Goal: Task Accomplishment & Management: Manage account settings

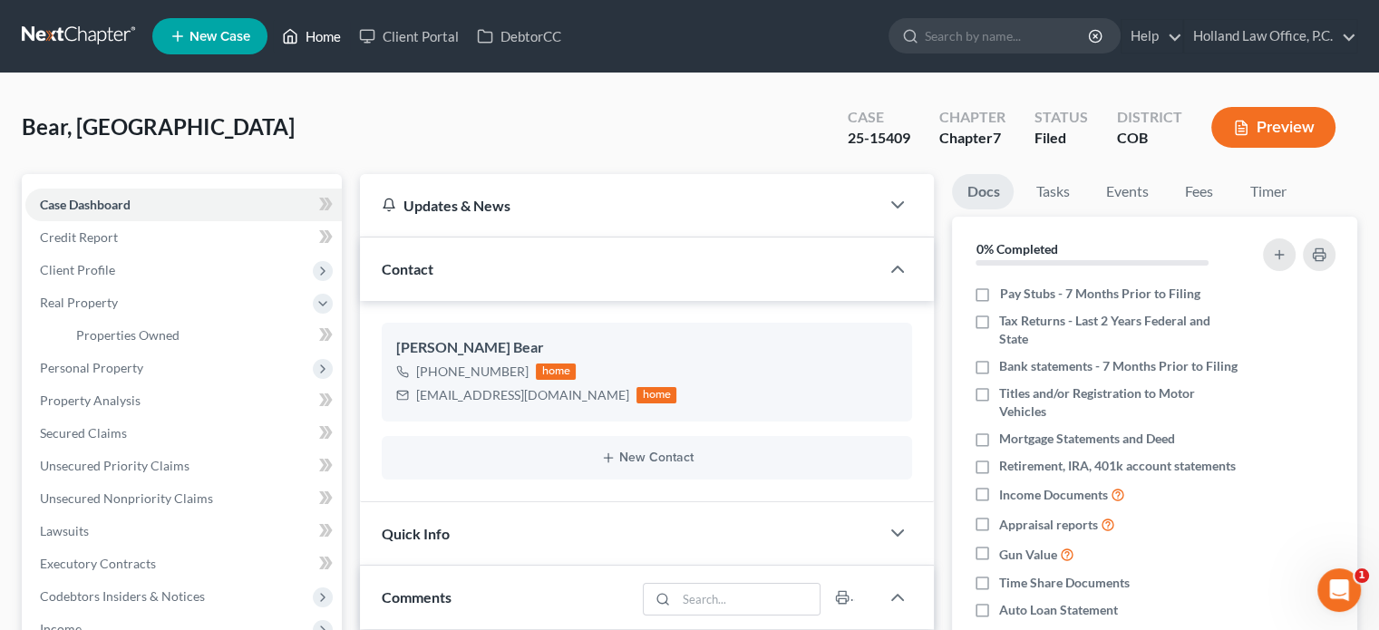
click at [330, 44] on link "Home" at bounding box center [311, 36] width 77 height 33
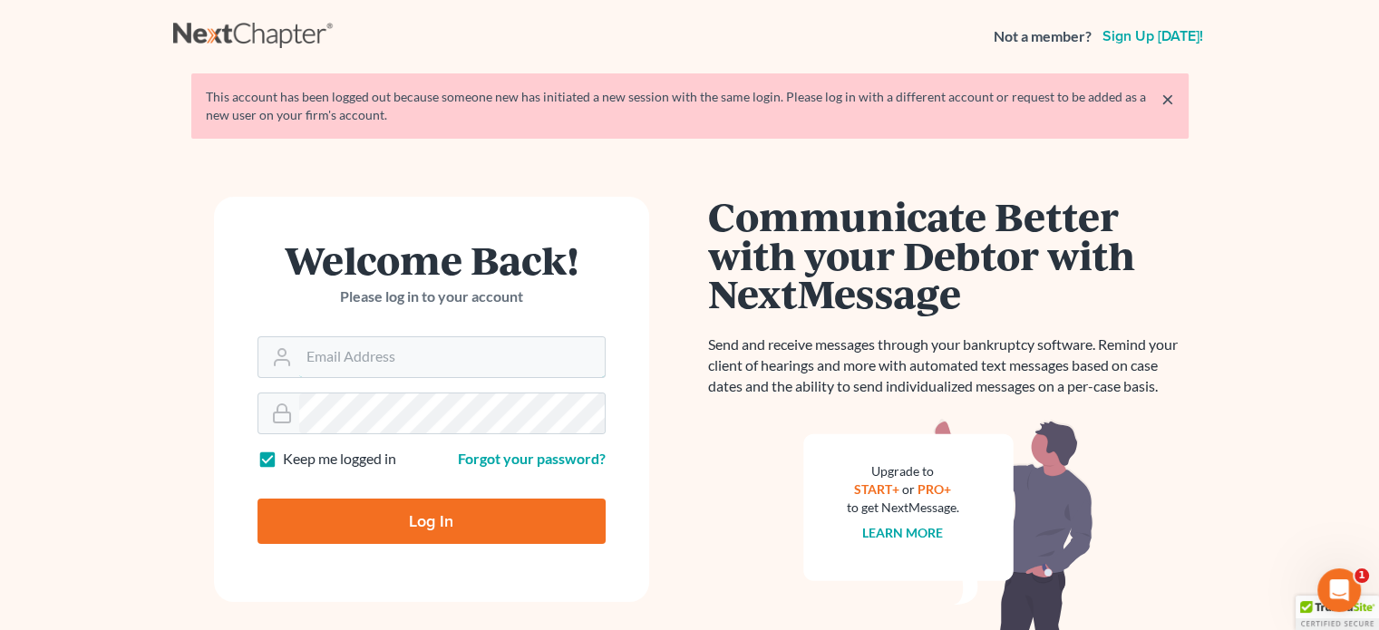
type input "[PERSON_NAME][EMAIL_ADDRESS][DOMAIN_NAME]"
click at [395, 530] on input "Log In" at bounding box center [432, 521] width 348 height 45
type input "Thinking..."
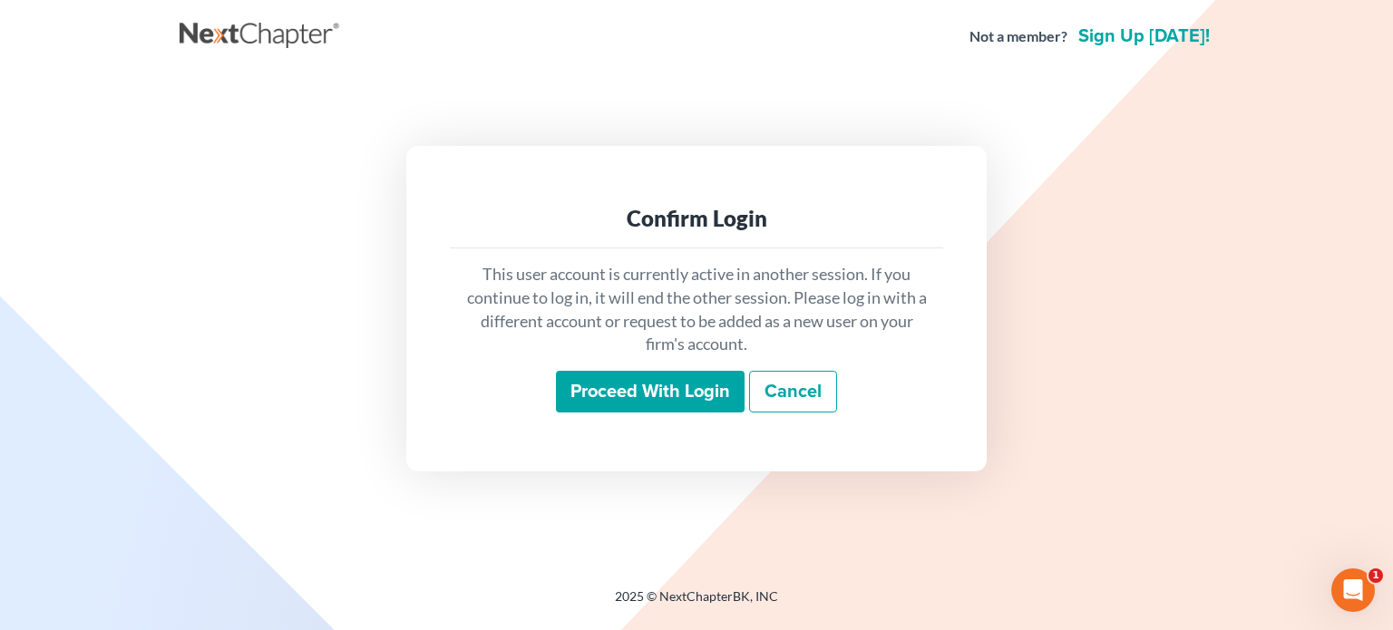
click at [590, 384] on input "Proceed with login" at bounding box center [650, 392] width 189 height 42
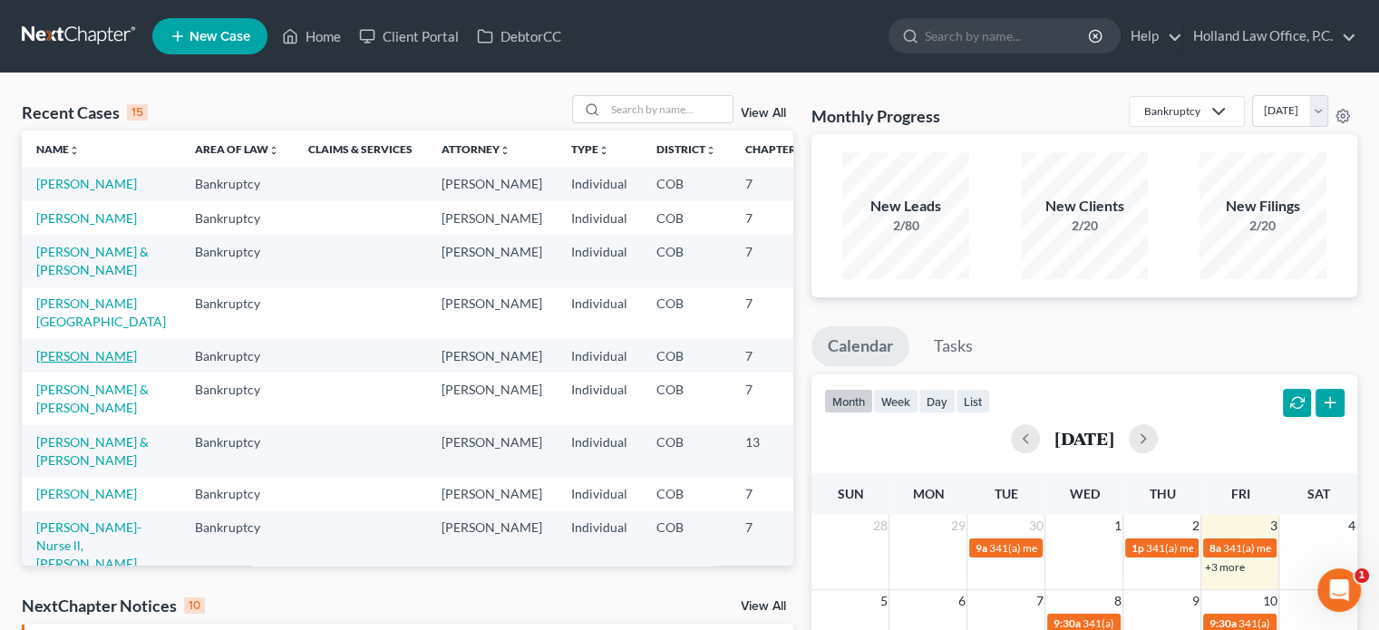
click at [38, 364] on link "Scott, David" at bounding box center [86, 355] width 101 height 15
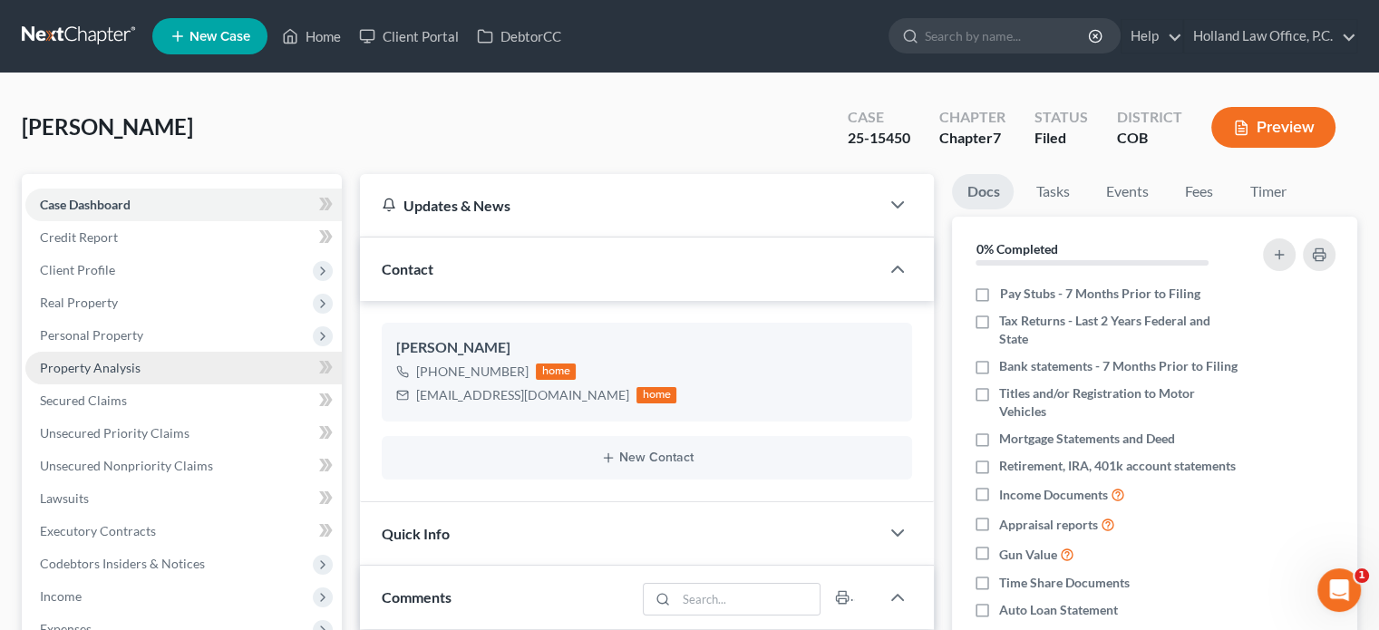
click at [113, 365] on span "Property Analysis" at bounding box center [90, 367] width 101 height 15
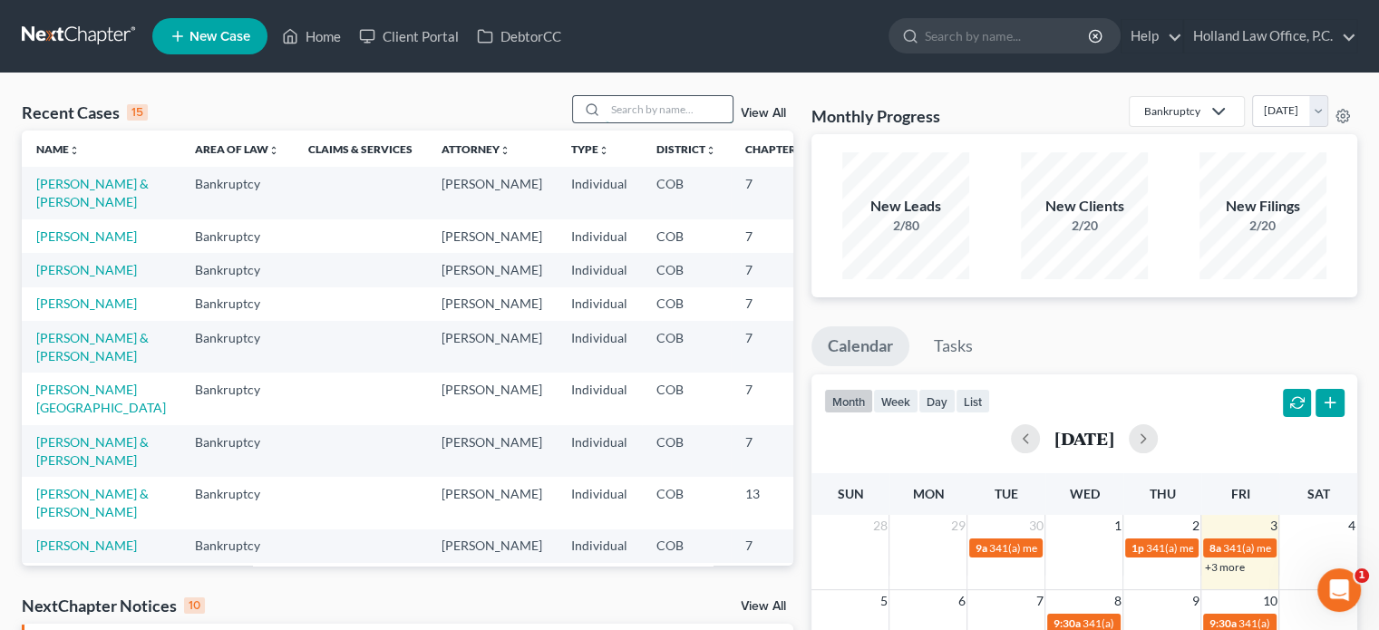
click at [654, 112] on input "search" at bounding box center [669, 109] width 127 height 26
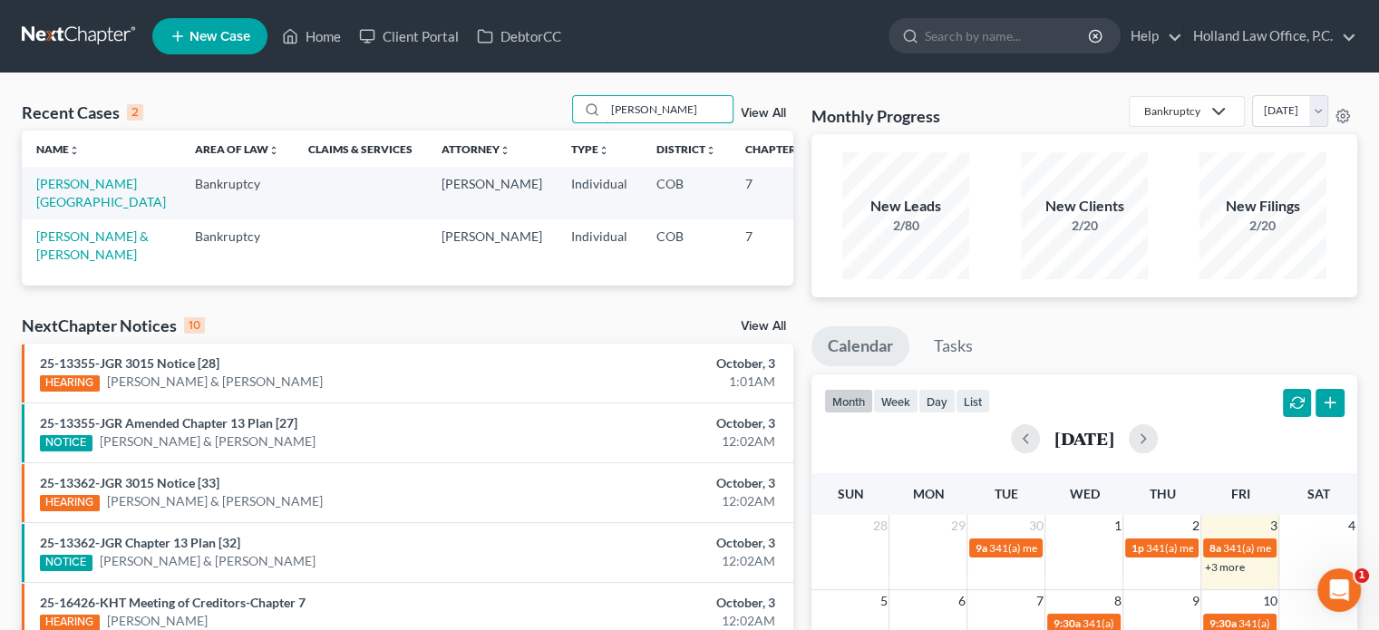
type input "hamilton"
click at [60, 191] on td "[PERSON_NAME][GEOGRAPHIC_DATA]" at bounding box center [101, 193] width 159 height 52
click at [60, 183] on link "[PERSON_NAME][GEOGRAPHIC_DATA]" at bounding box center [101, 193] width 130 height 34
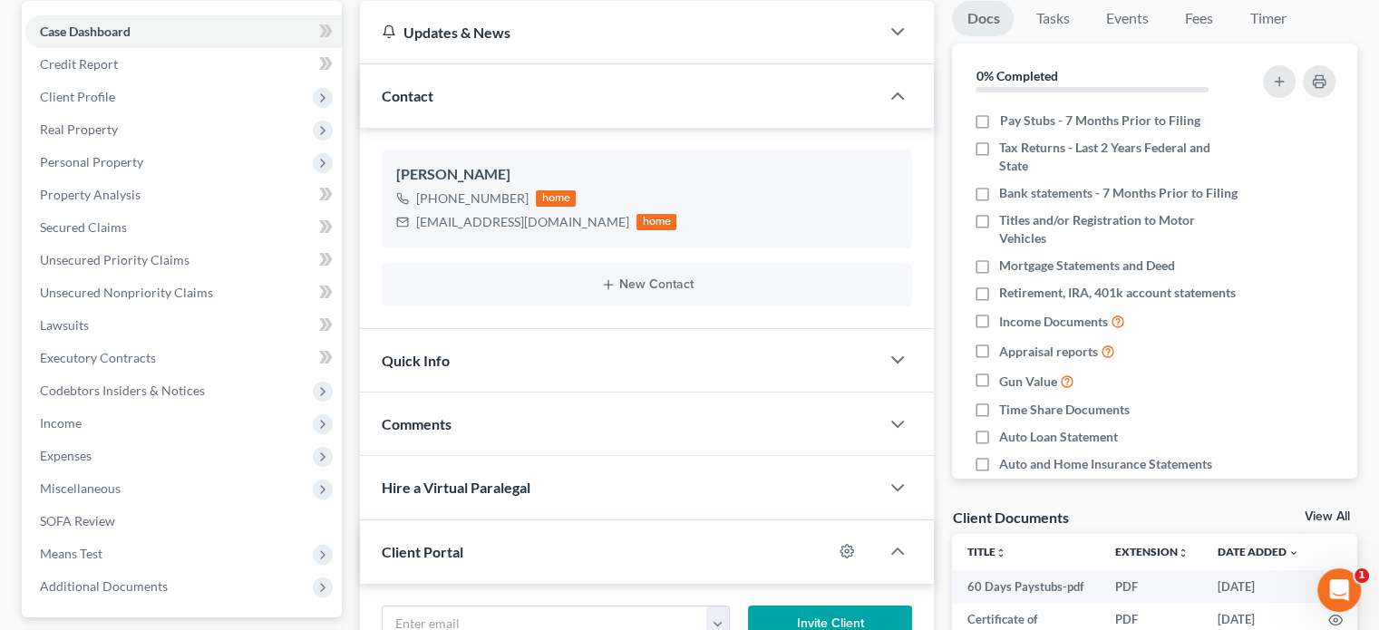
scroll to position [249, 0]
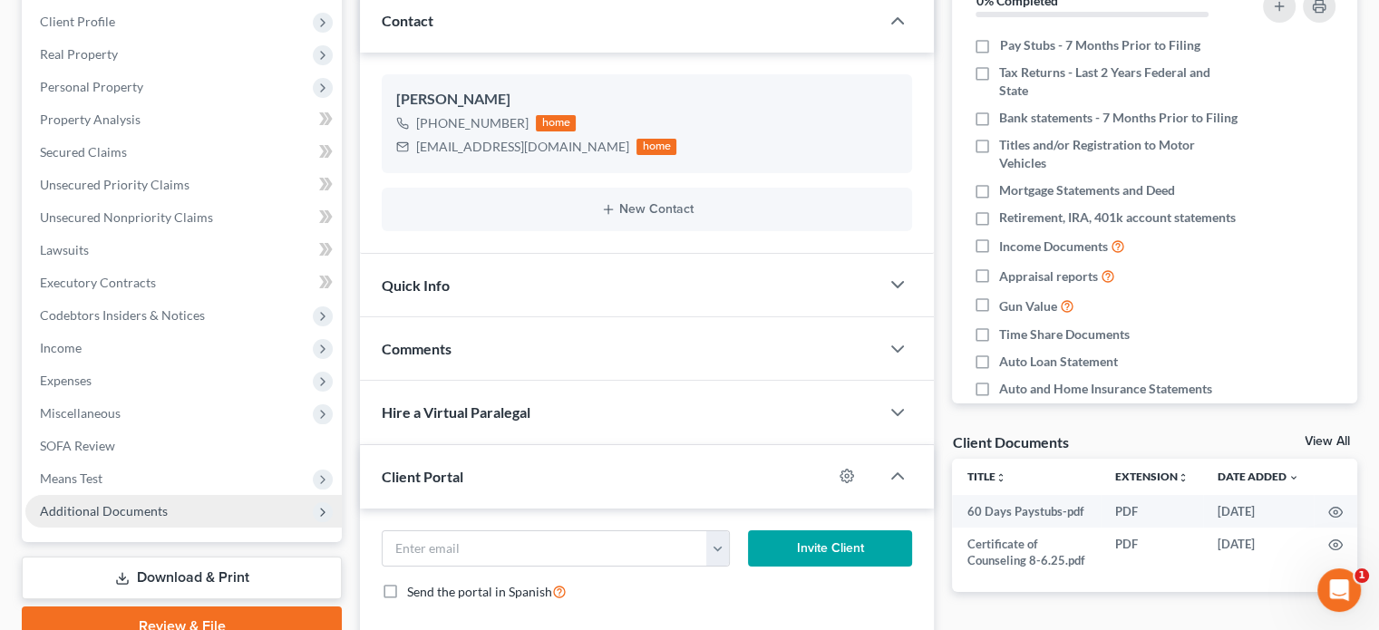
click at [102, 514] on span "Additional Documents" at bounding box center [104, 510] width 128 height 15
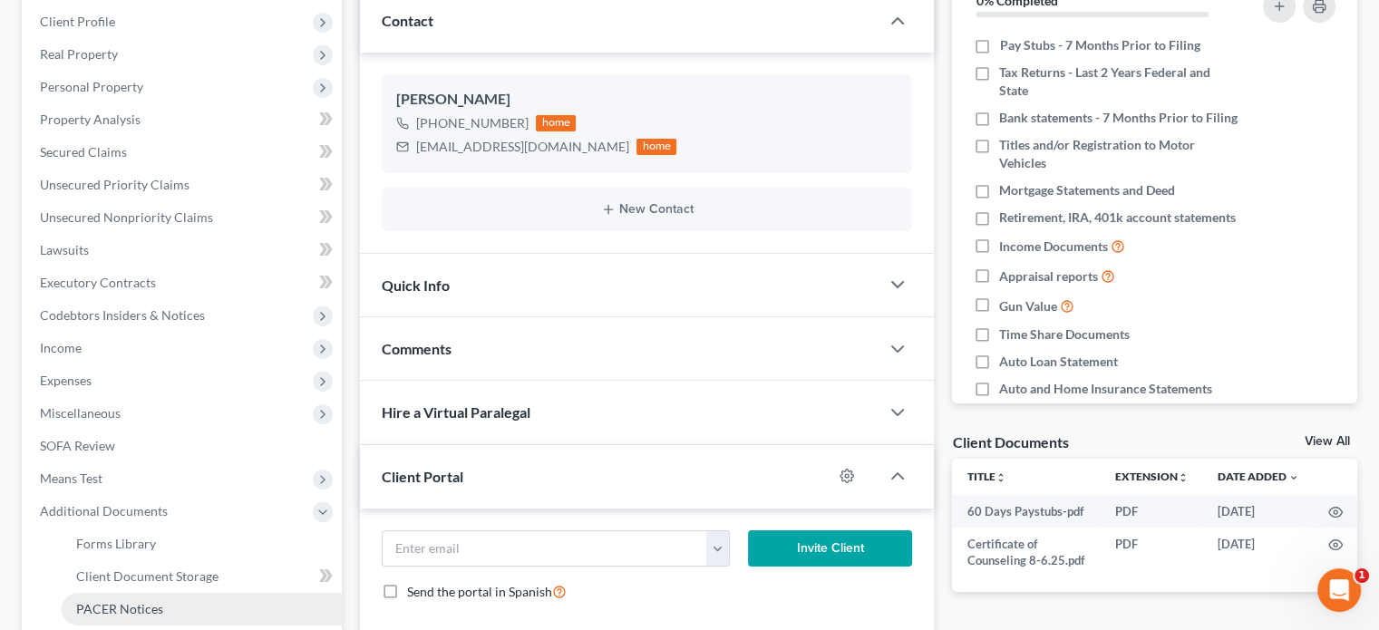
click at [99, 609] on span "PACER Notices" at bounding box center [119, 608] width 87 height 15
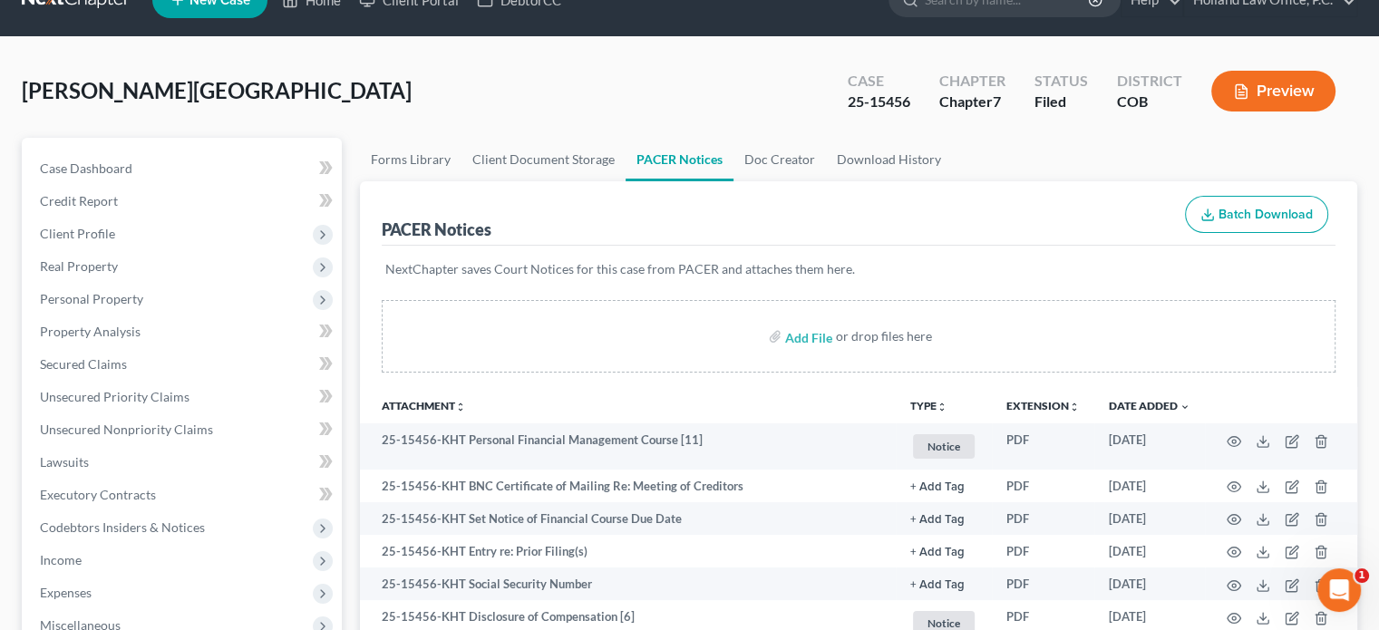
scroll to position [44, 0]
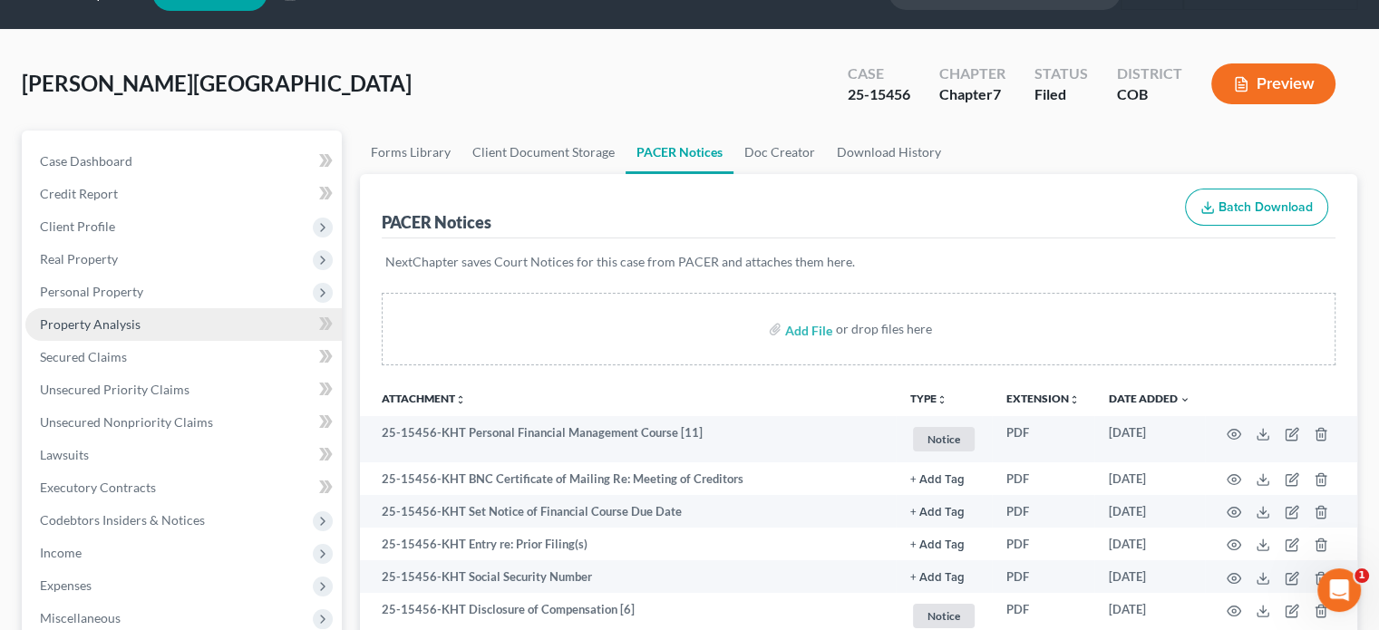
click at [94, 322] on span "Property Analysis" at bounding box center [90, 324] width 101 height 15
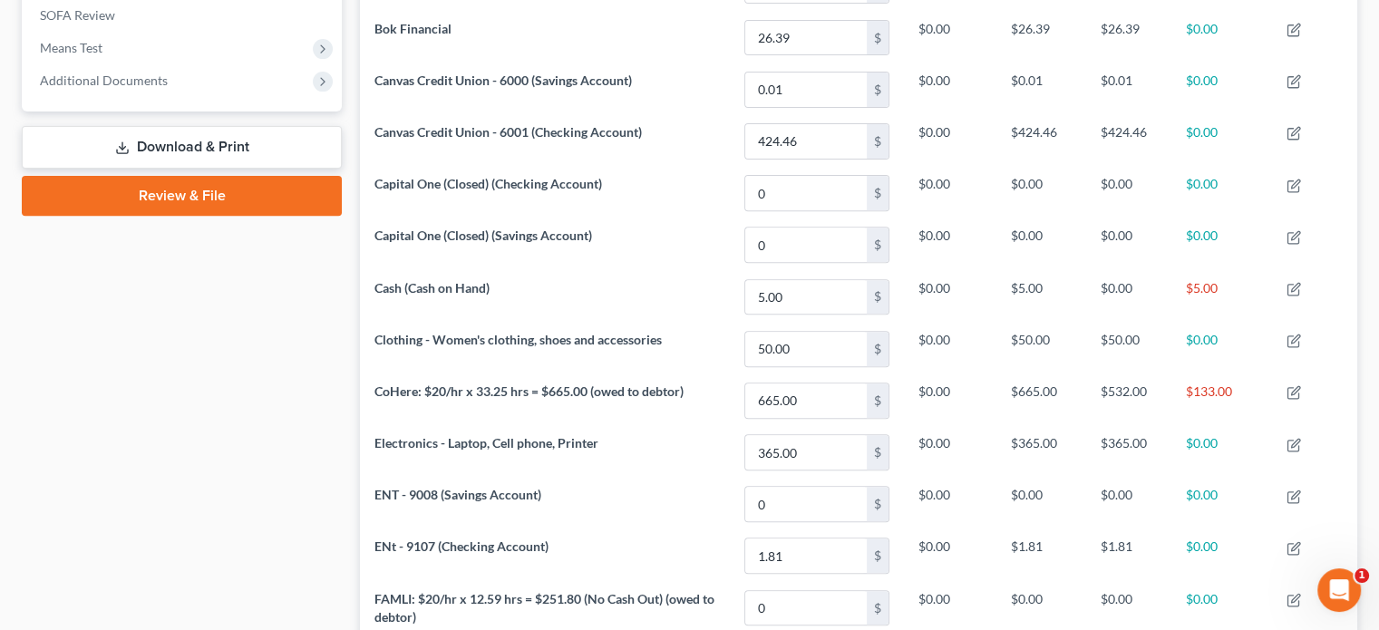
scroll to position [599, 0]
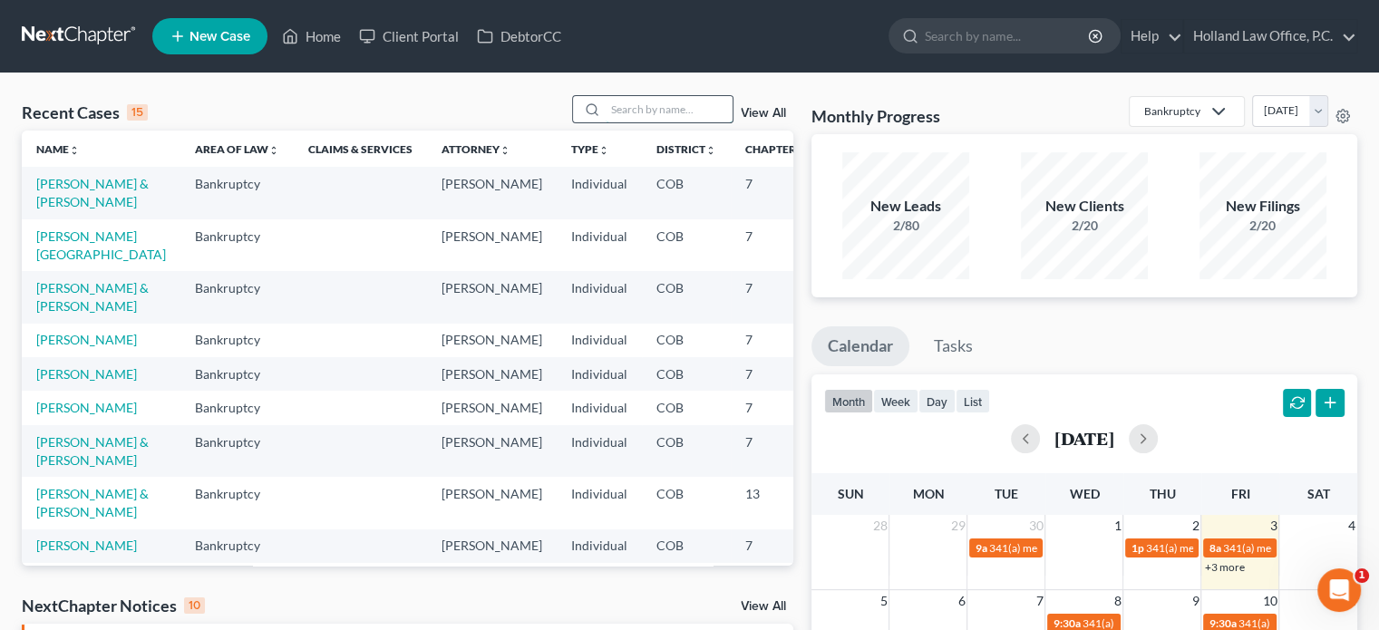
click at [606, 108] on input "search" at bounding box center [669, 109] width 127 height 26
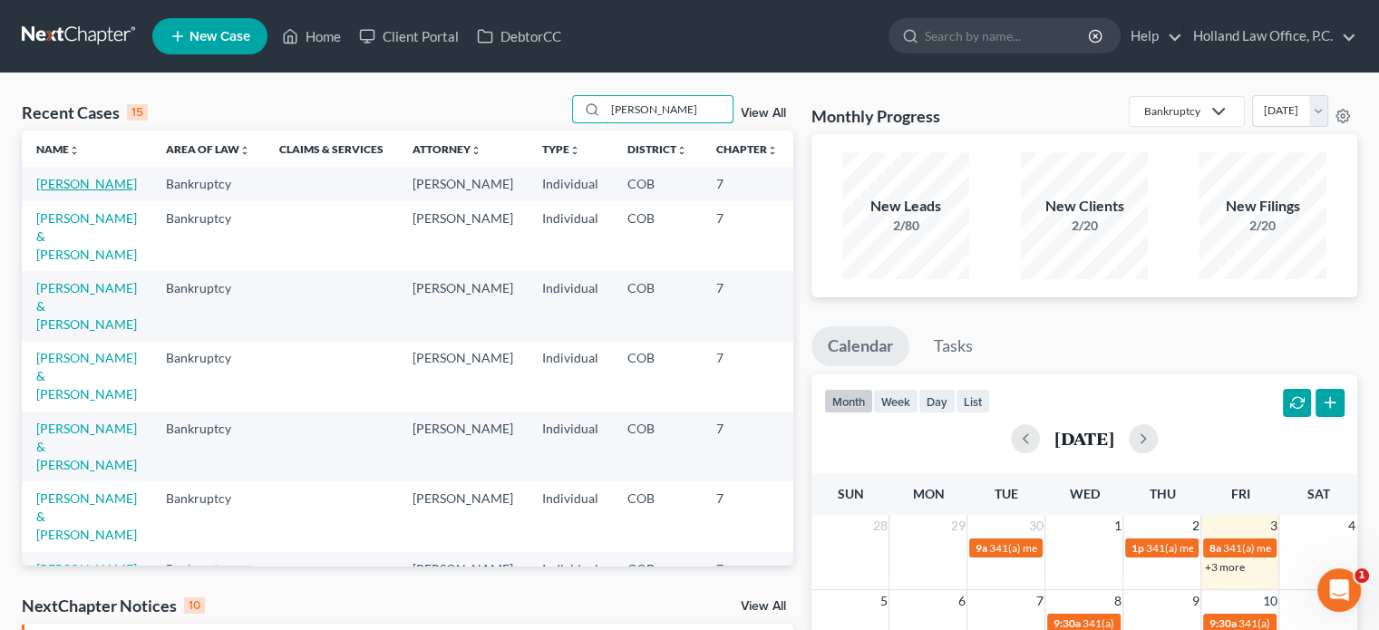
type input "[PERSON_NAME]"
click at [47, 186] on link "[PERSON_NAME]" at bounding box center [86, 183] width 101 height 15
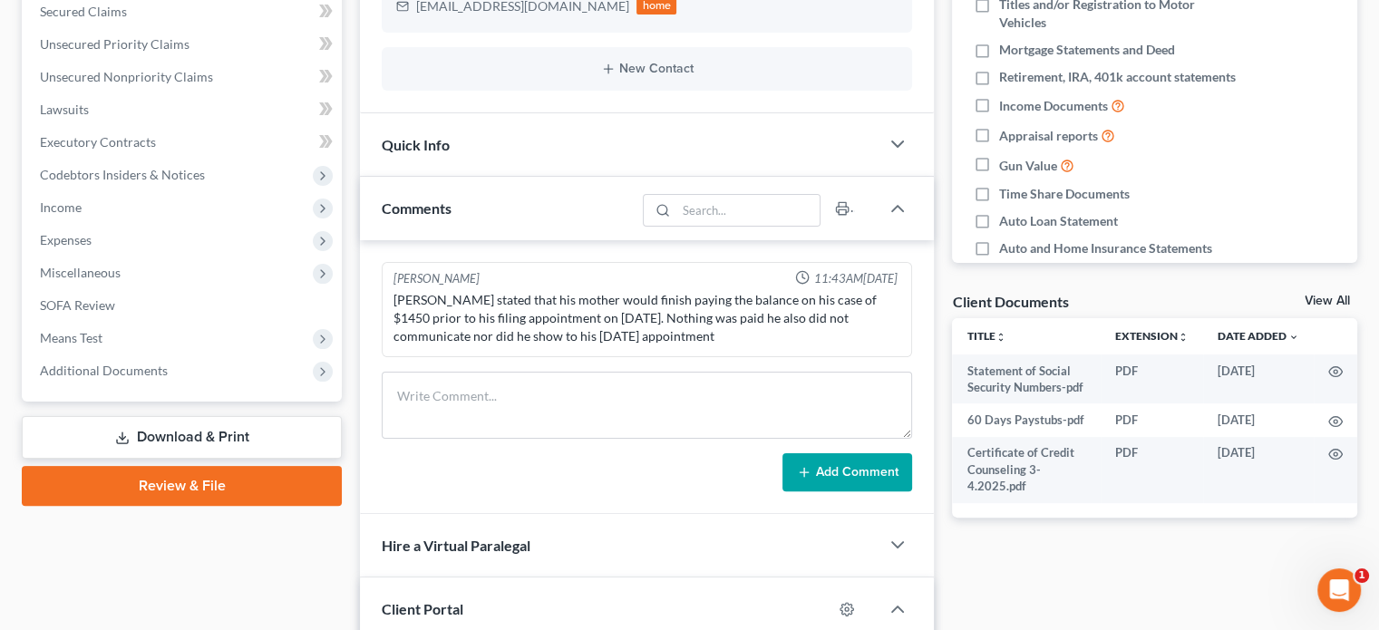
scroll to position [404, 0]
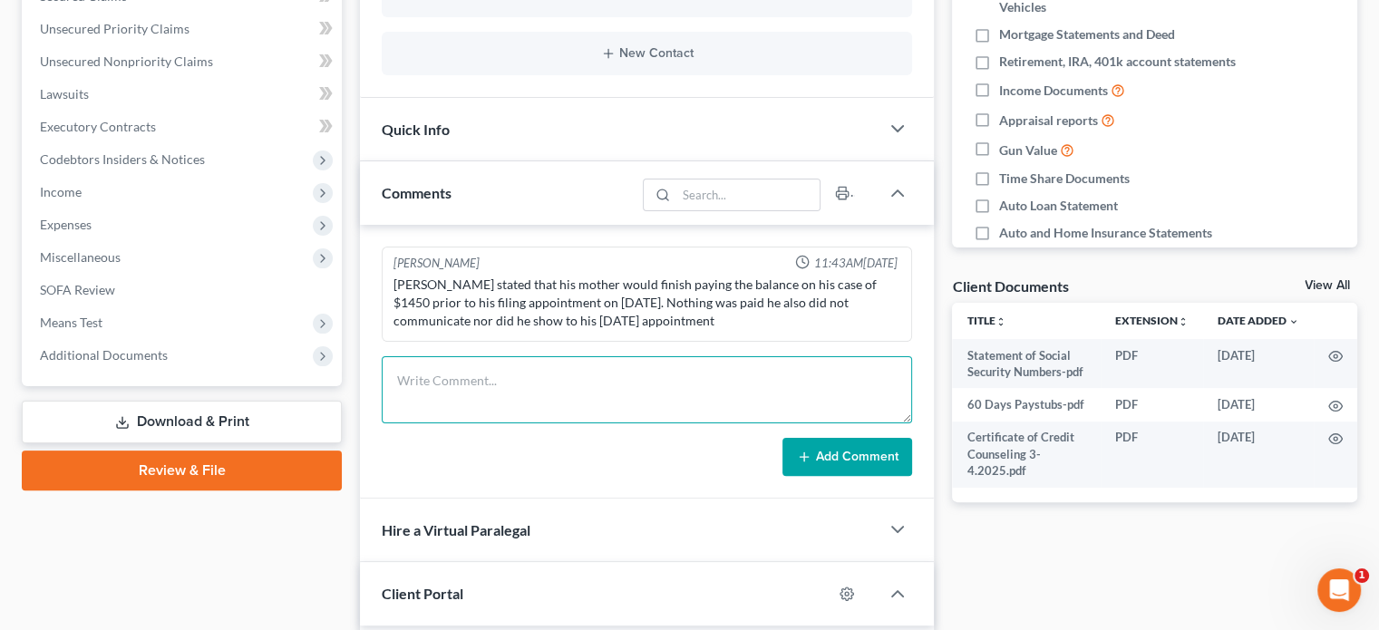
click at [526, 365] on textarea at bounding box center [647, 389] width 531 height 67
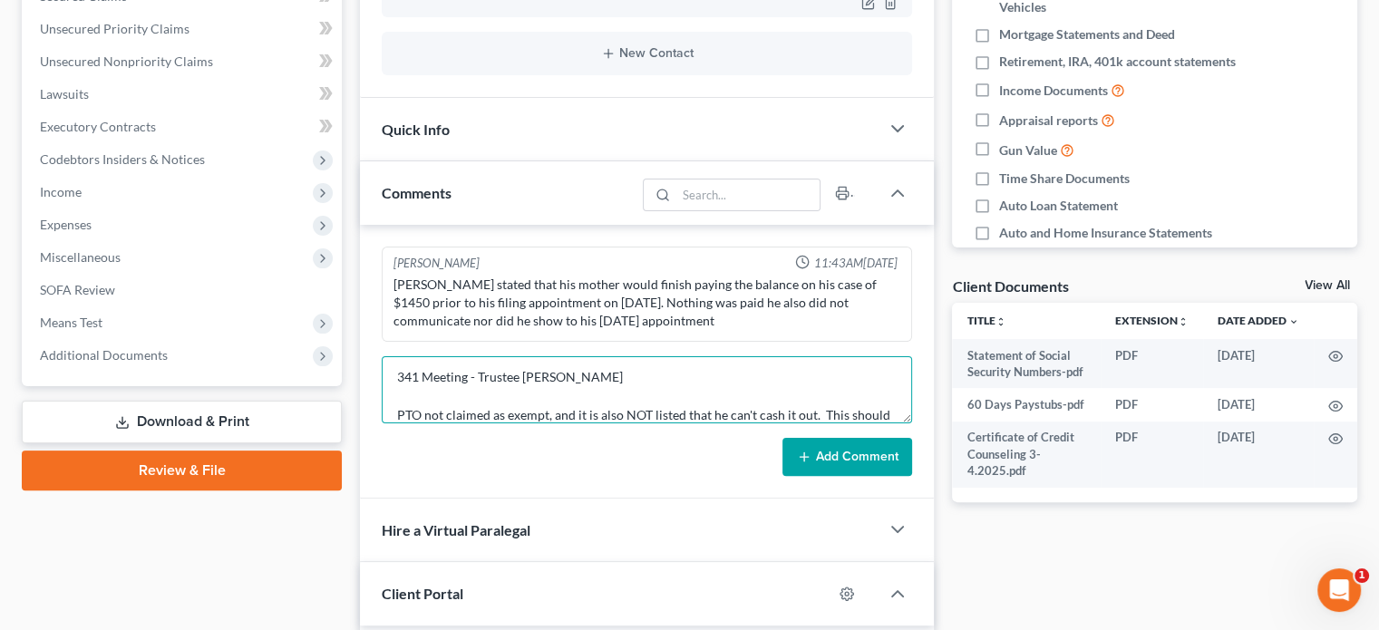
scroll to position [22, 0]
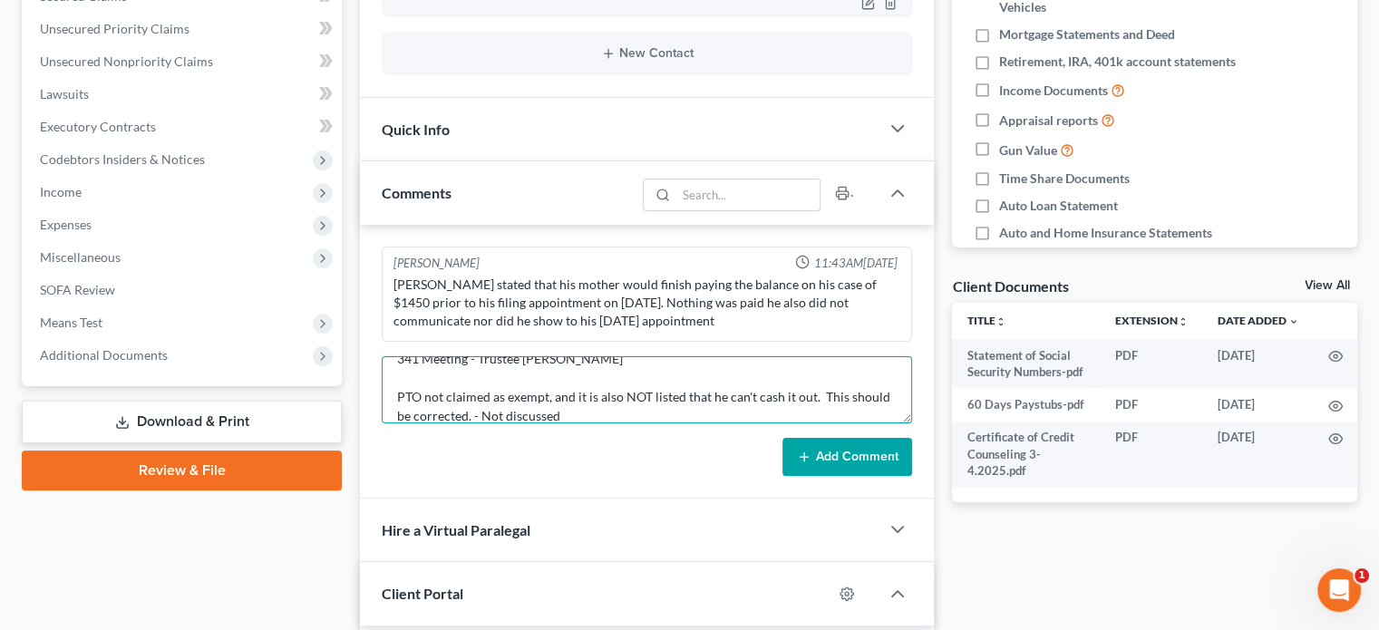
type textarea "341 Meeting - Trustee Weinman PTO not claimed as exempt, and it is also NOT lis…"
click at [826, 458] on button "Add Comment" at bounding box center [848, 457] width 130 height 38
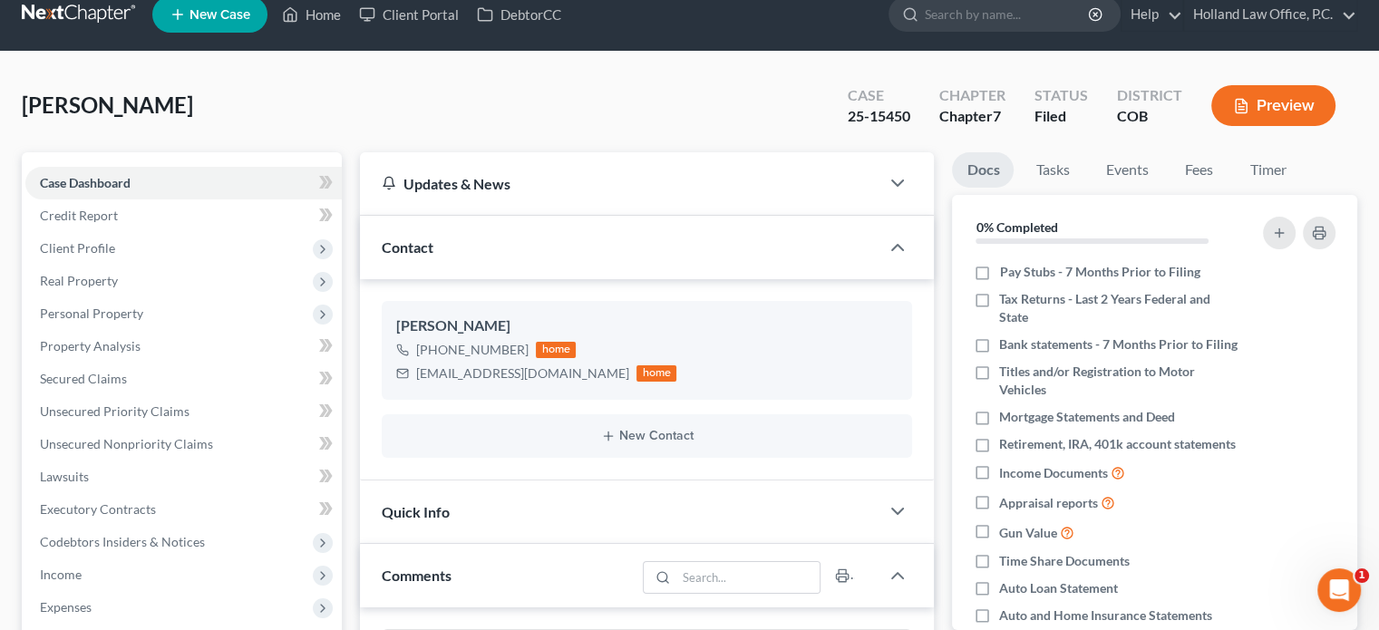
scroll to position [0, 0]
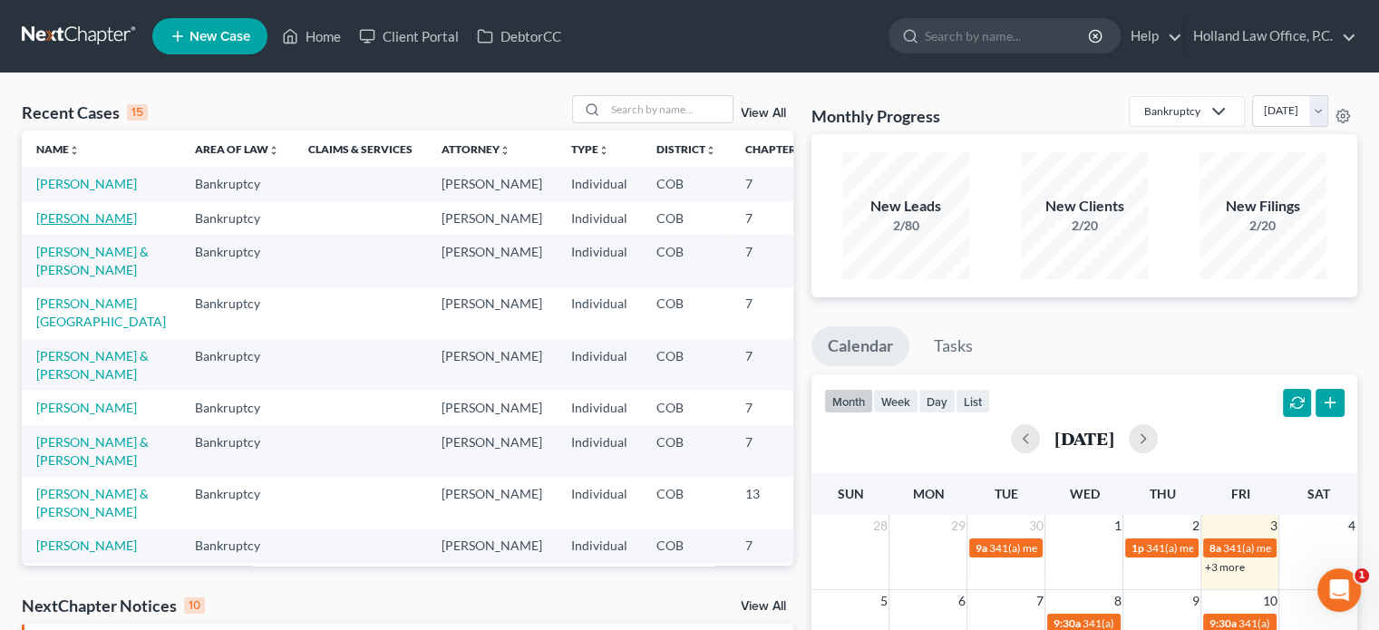
click at [51, 226] on link "[PERSON_NAME]" at bounding box center [86, 217] width 101 height 15
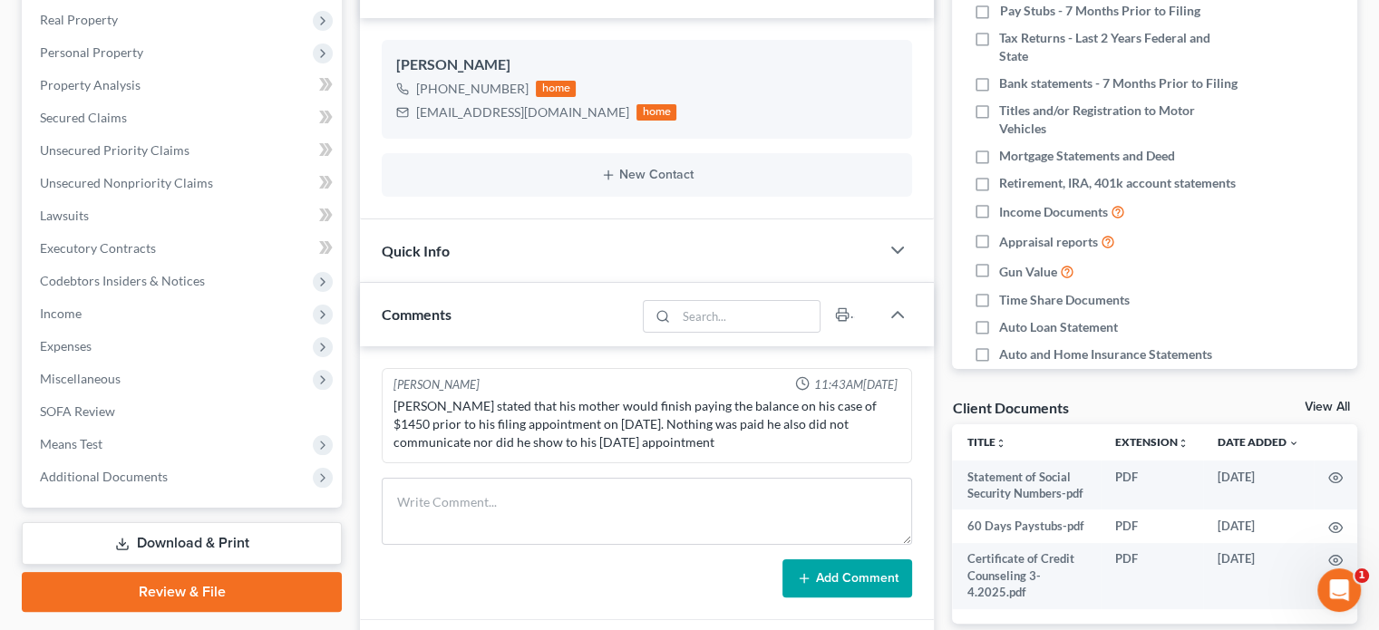
scroll to position [292, 0]
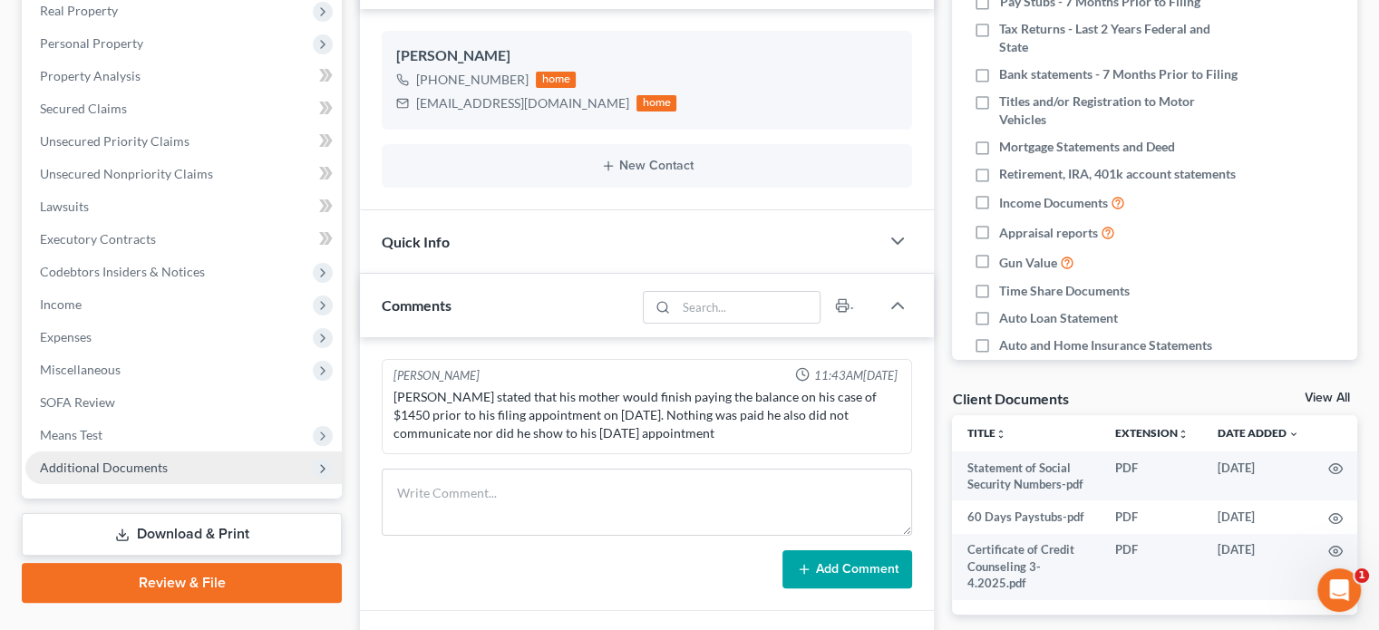
click at [153, 467] on span "Additional Documents" at bounding box center [104, 467] width 128 height 15
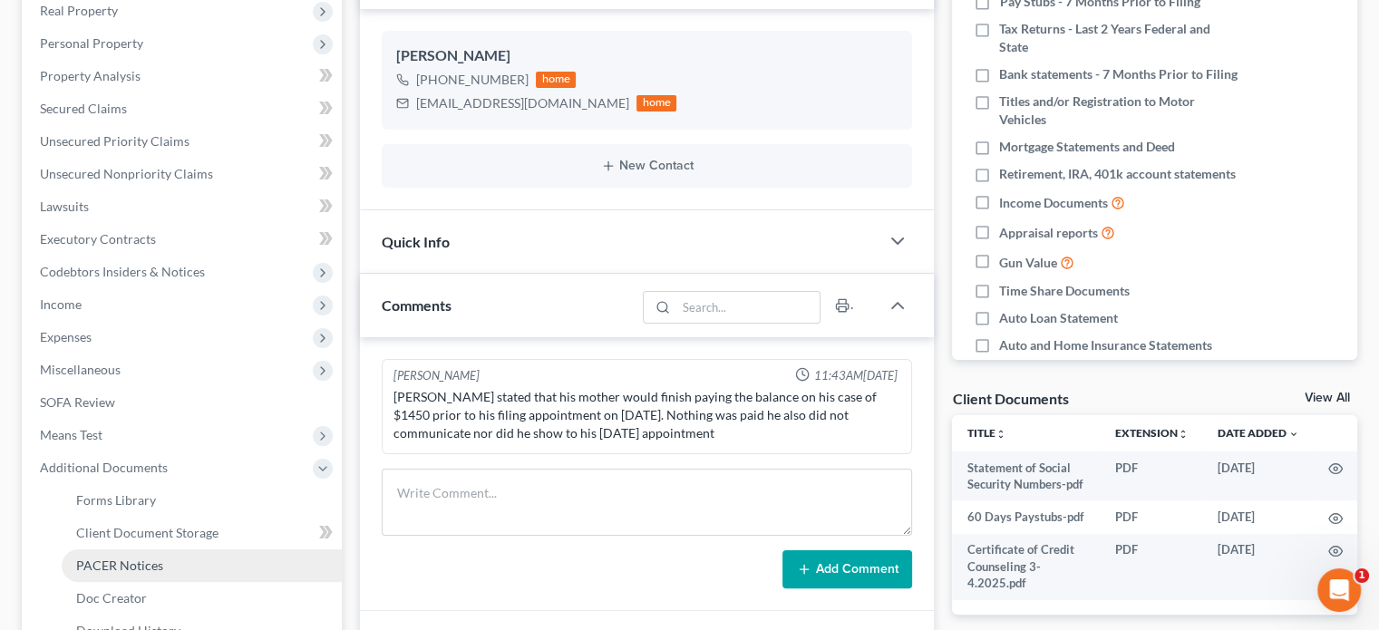
click at [152, 569] on span "PACER Notices" at bounding box center [119, 565] width 87 height 15
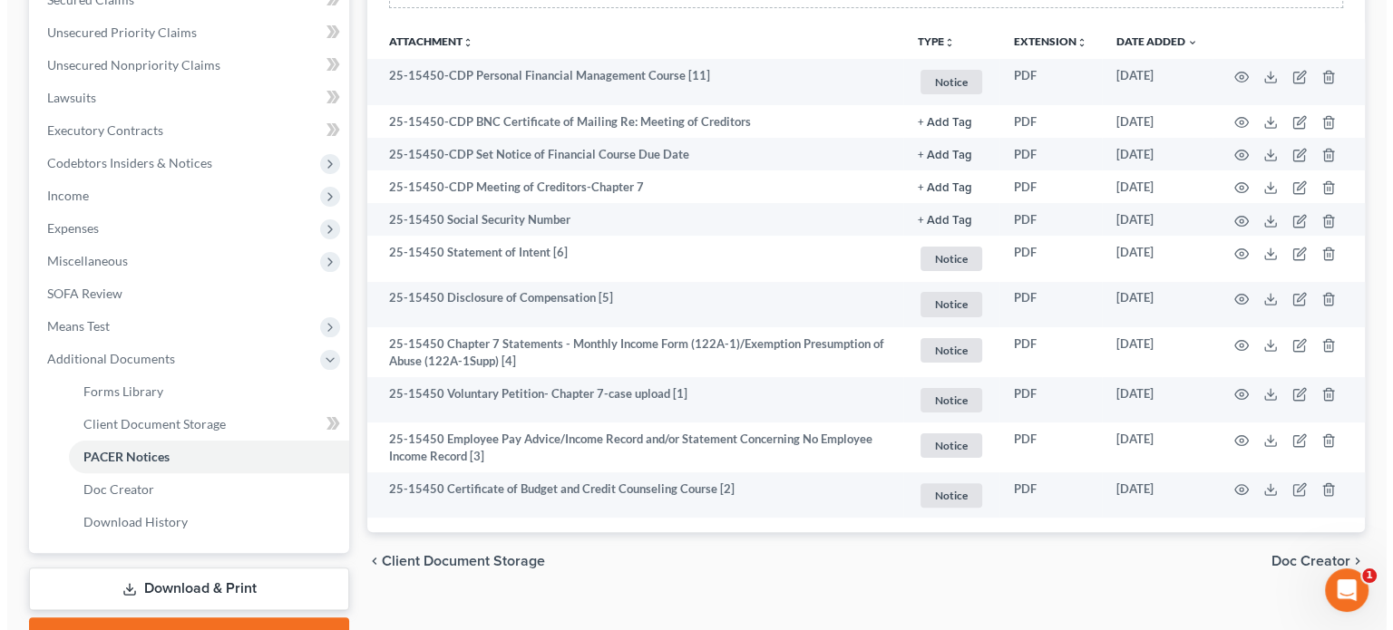
scroll to position [425, 0]
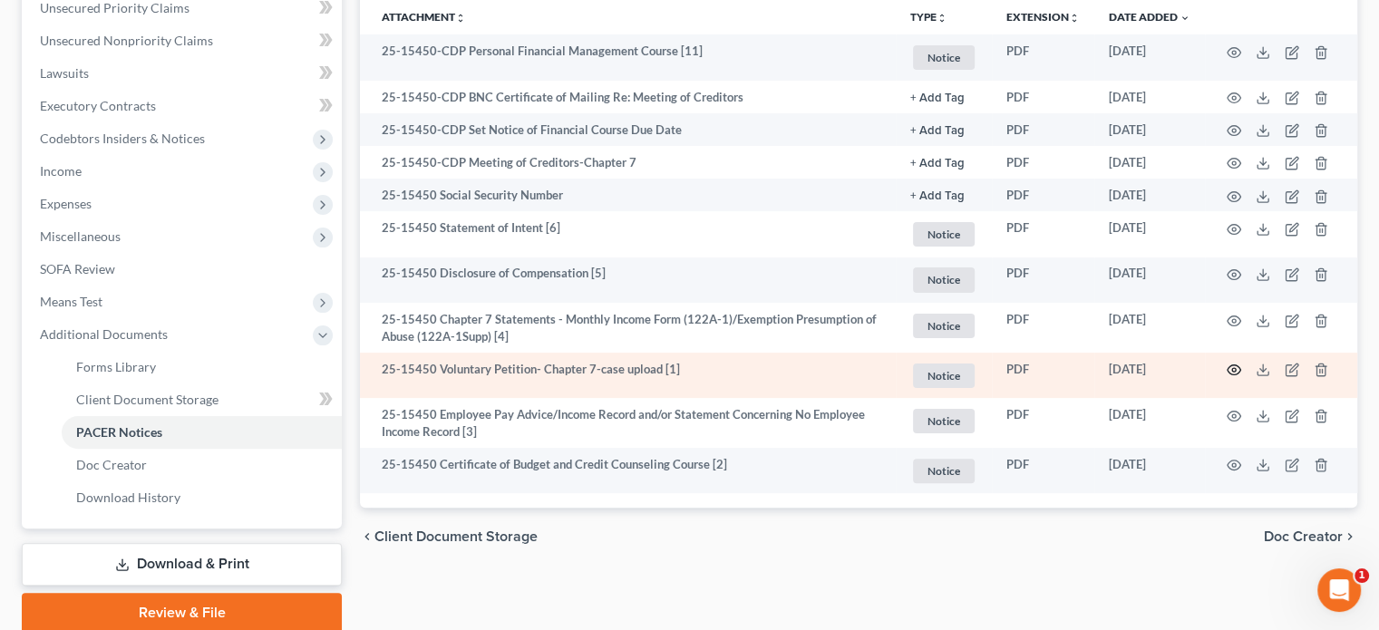
click at [1230, 369] on icon "button" at bounding box center [1234, 370] width 15 height 15
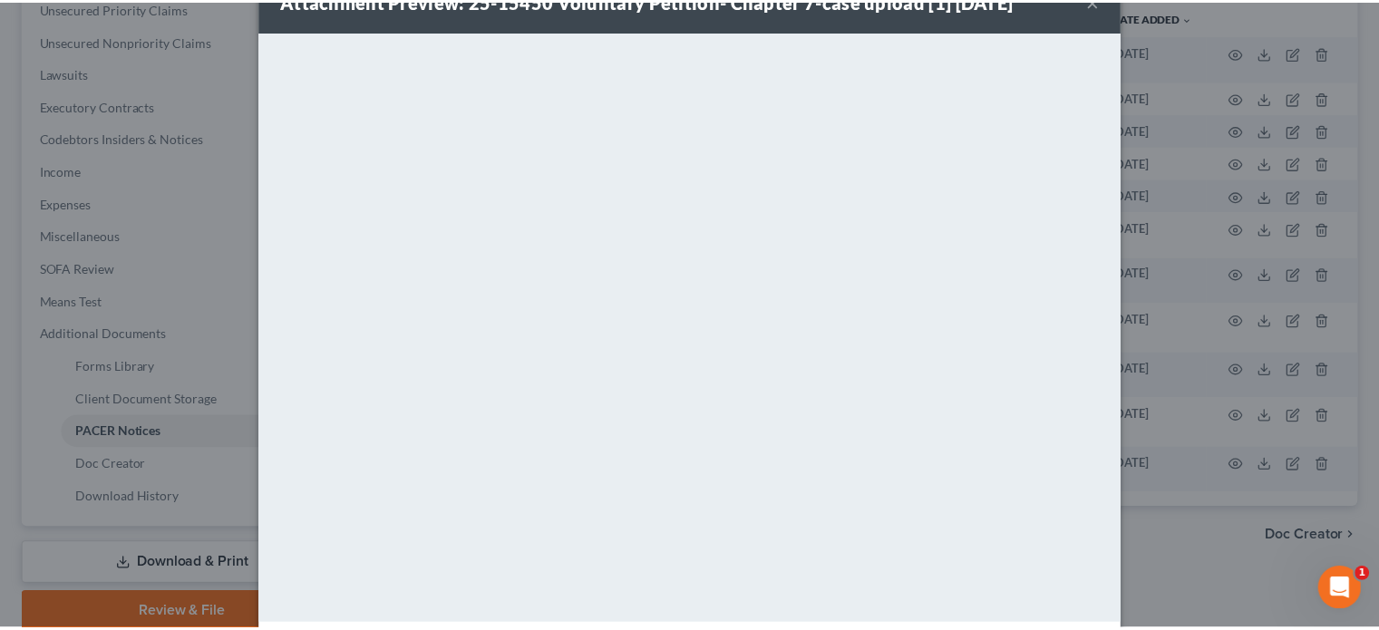
scroll to position [39, 0]
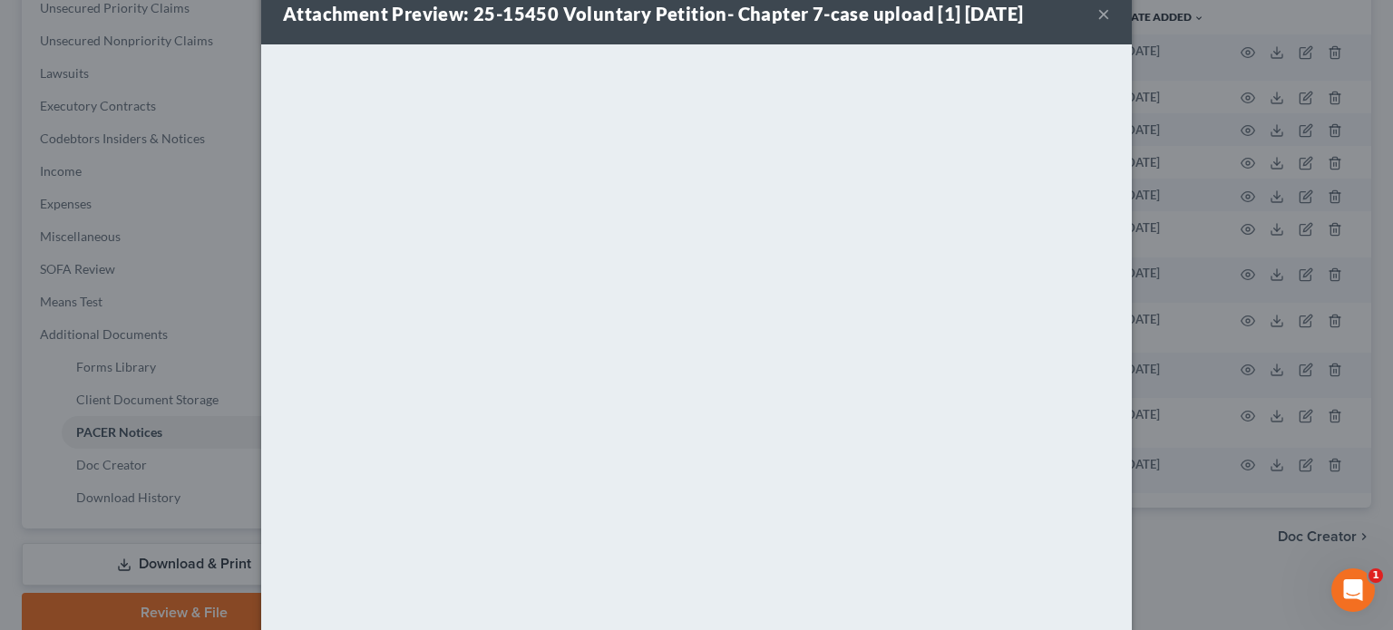
click at [1097, 13] on button "×" at bounding box center [1103, 14] width 13 height 22
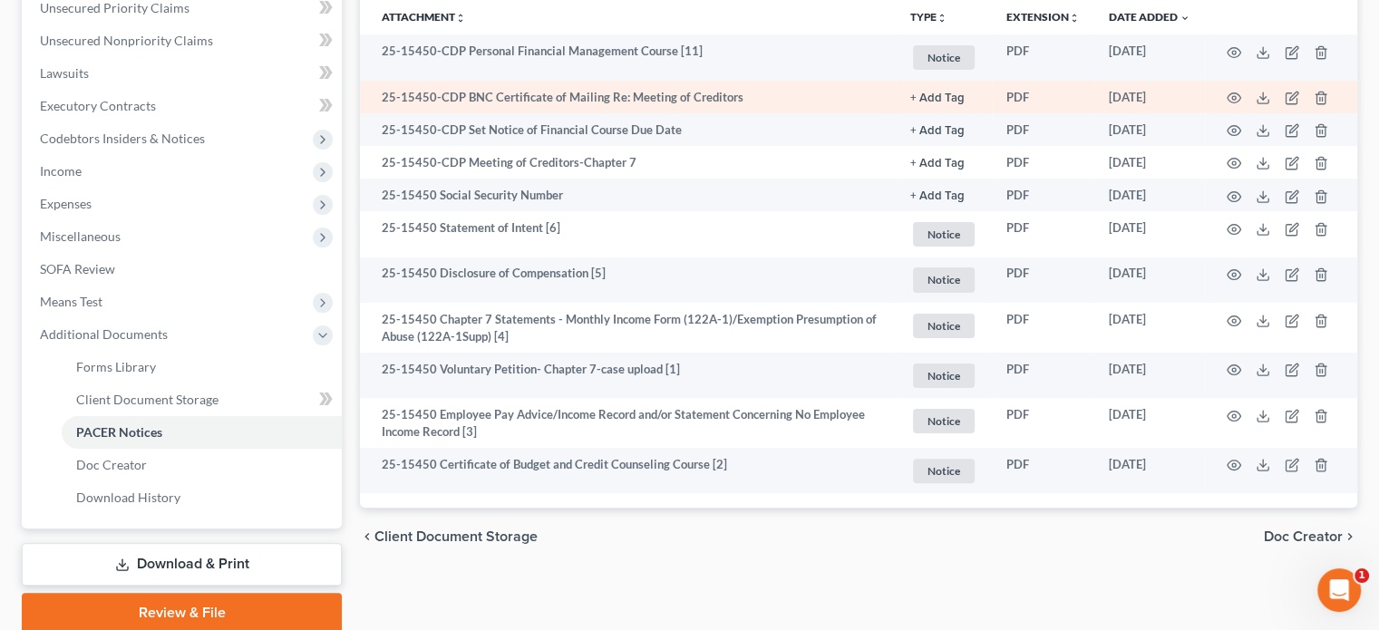
click at [1301, 96] on td at bounding box center [1281, 97] width 152 height 33
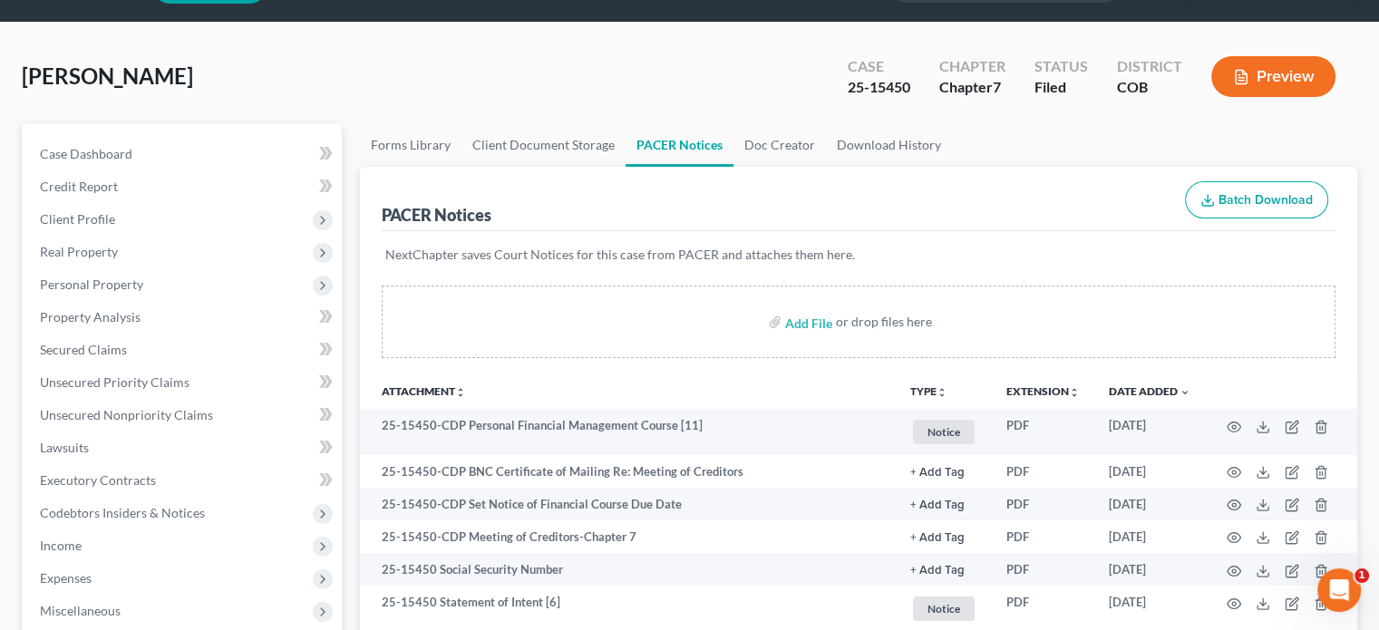
scroll to position [0, 0]
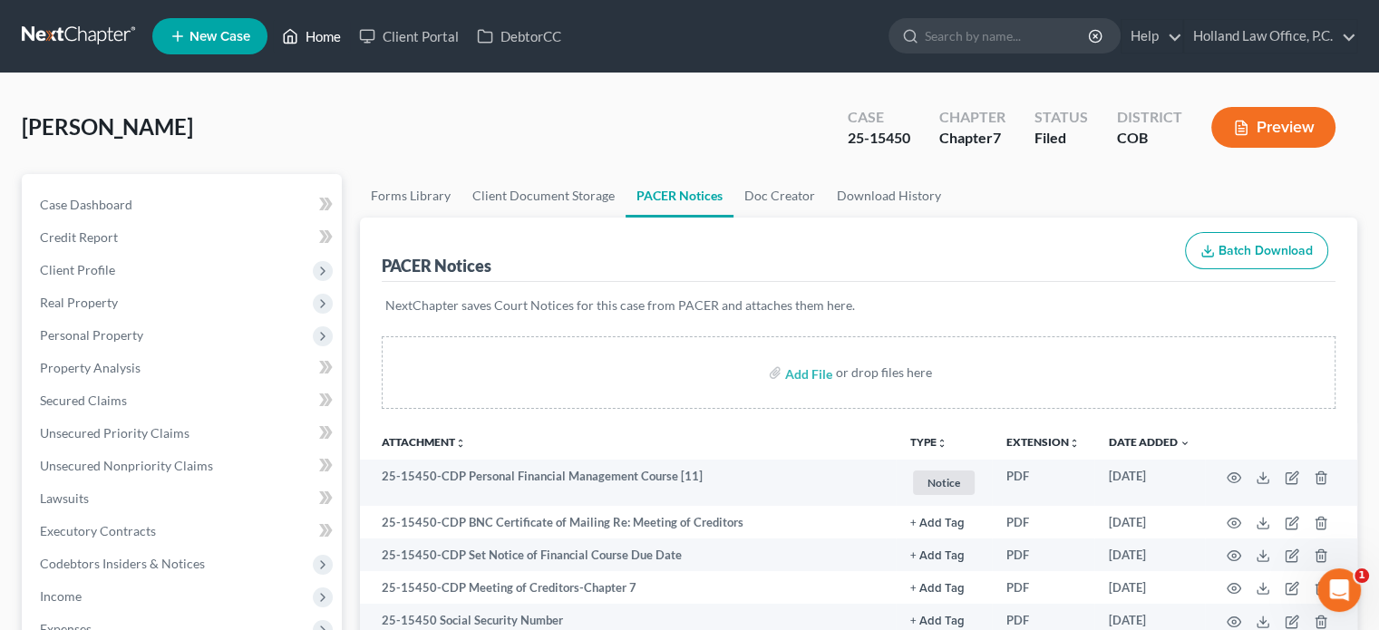
click at [321, 43] on link "Home" at bounding box center [311, 36] width 77 height 33
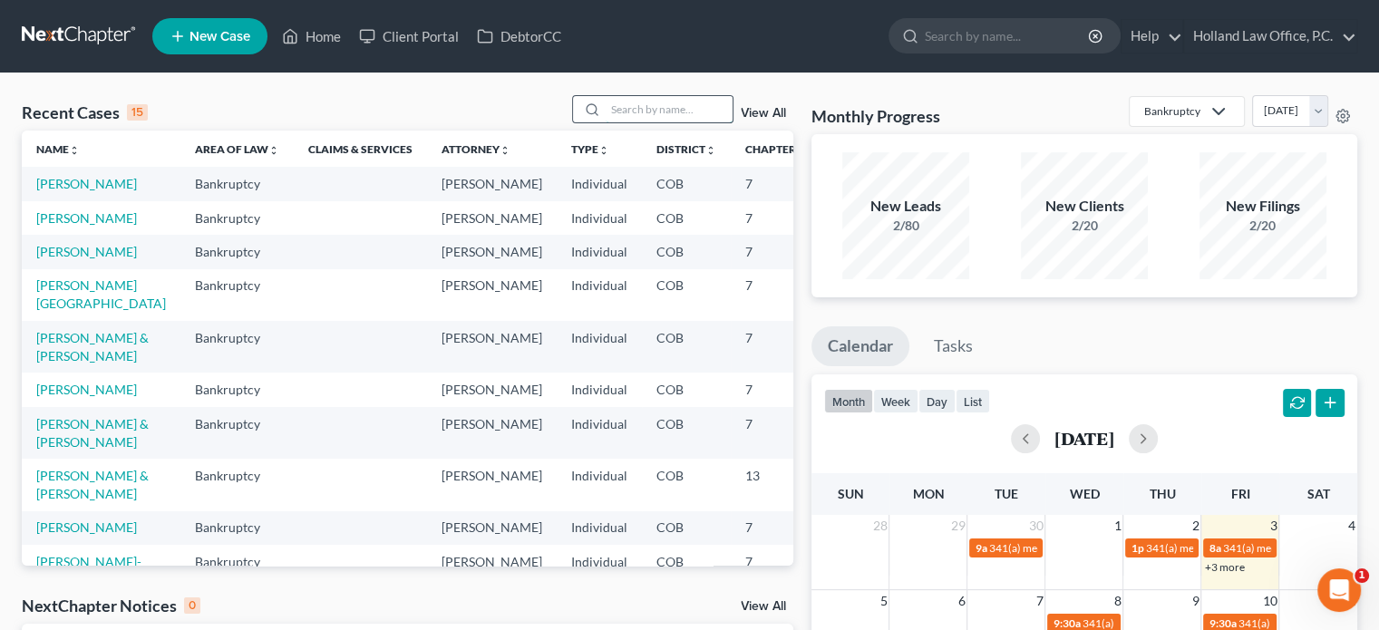
click at [660, 112] on input "search" at bounding box center [669, 109] width 127 height 26
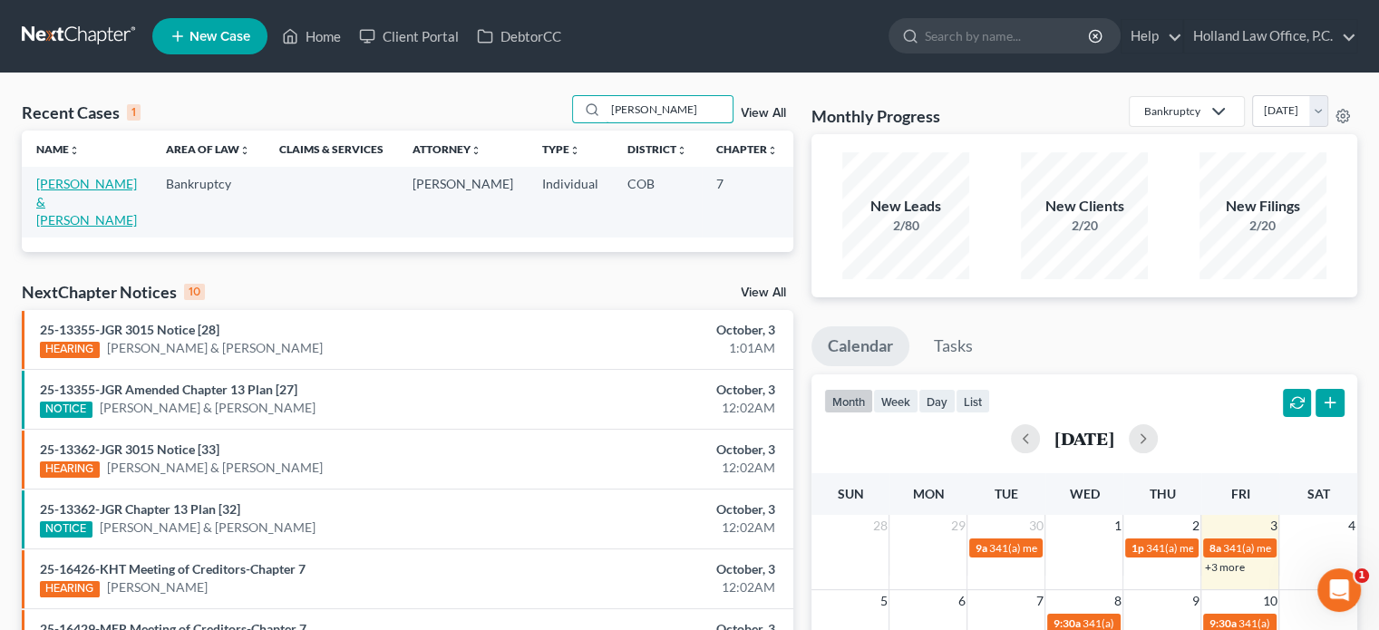
type input "[PERSON_NAME]"
click at [63, 204] on link "[PERSON_NAME] & [PERSON_NAME]" at bounding box center [86, 202] width 101 height 52
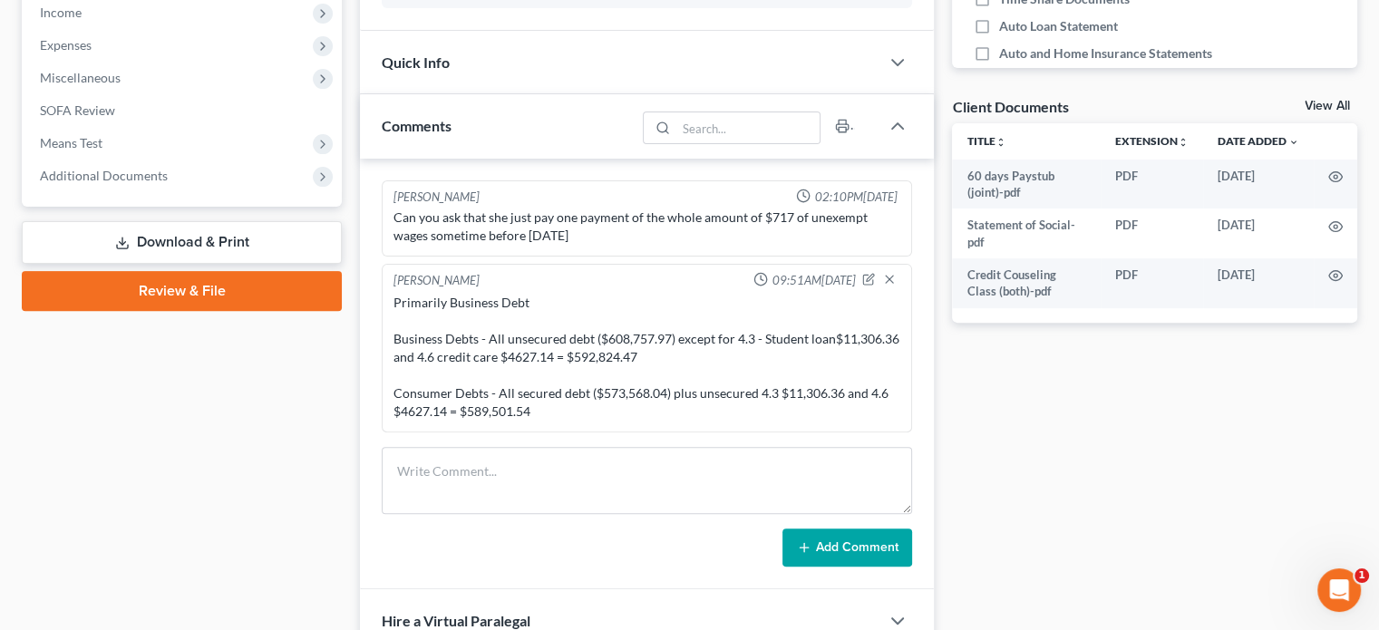
scroll to position [599, 0]
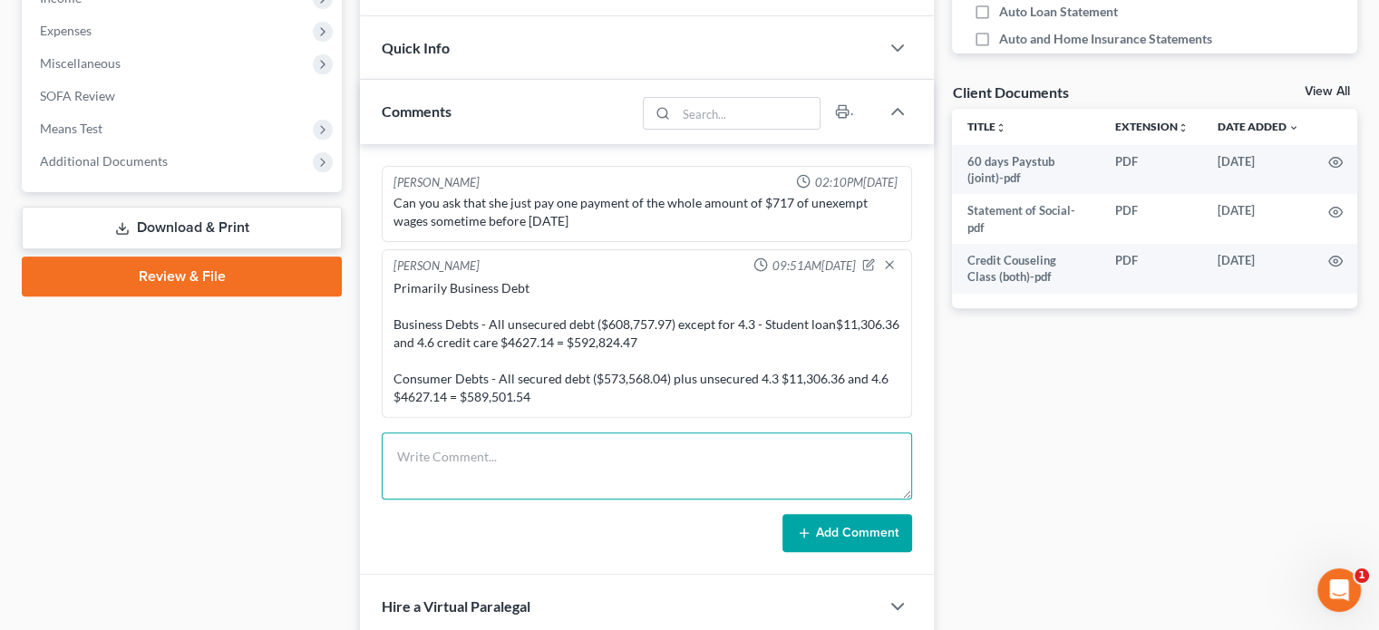
click at [426, 454] on textarea at bounding box center [647, 466] width 531 height 67
type textarea "341 Meeting - [PERSON_NAME] Exact date of student loan payment = Advantage Stud…"
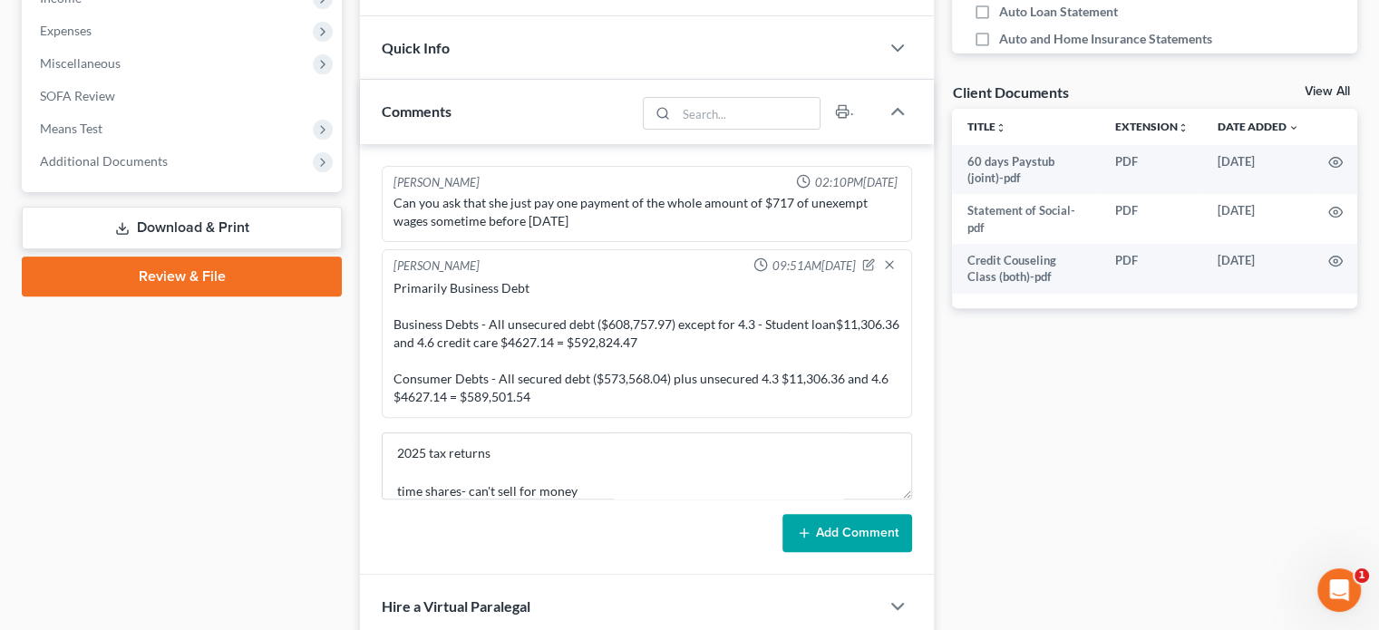
click at [815, 531] on button "Add Comment" at bounding box center [848, 533] width 130 height 38
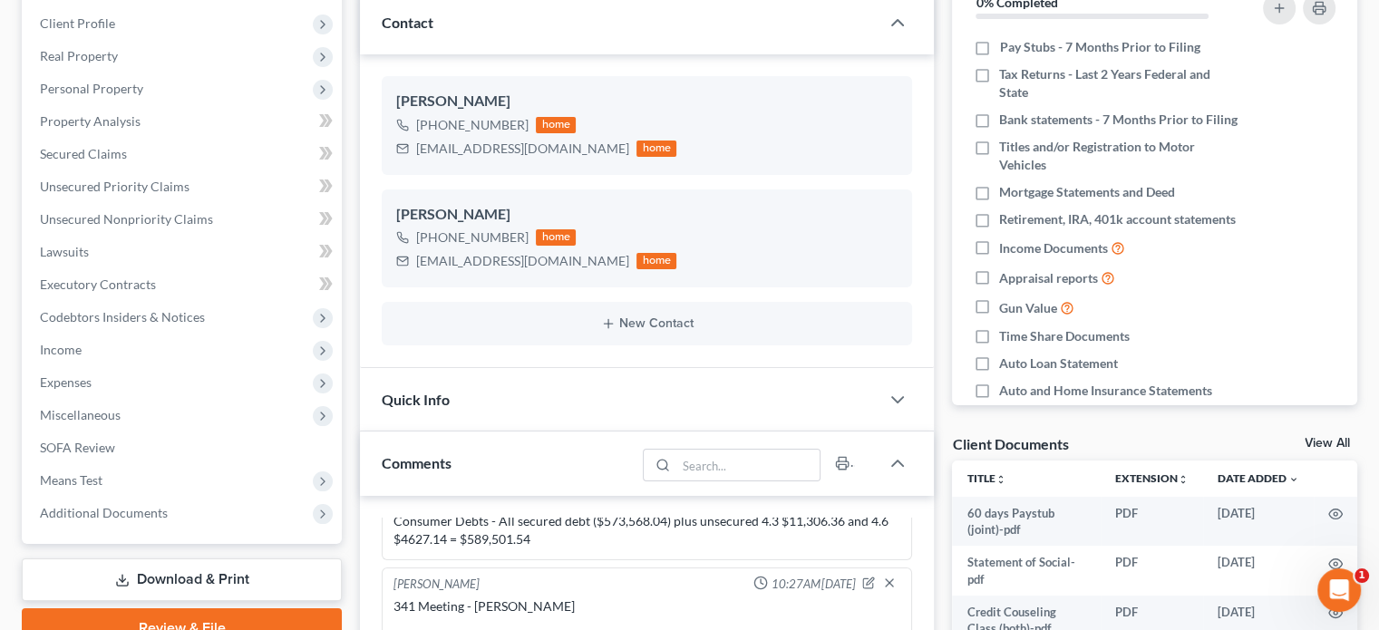
scroll to position [0, 0]
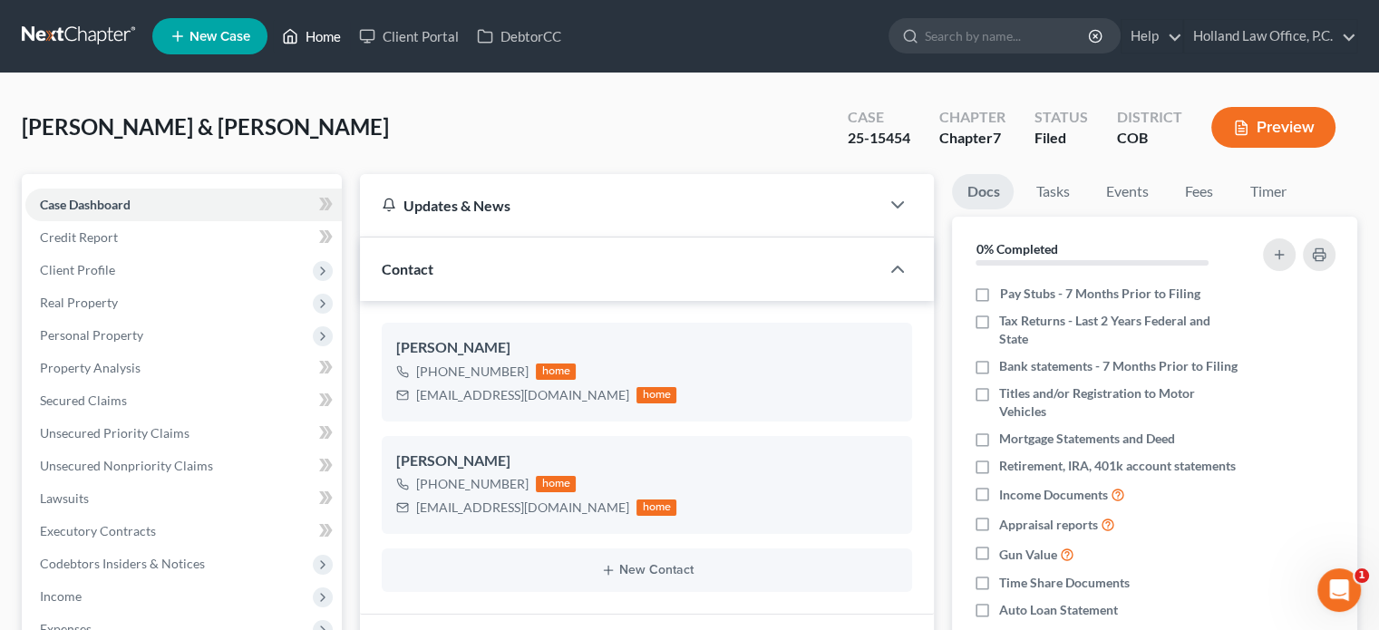
click at [341, 32] on link "Home" at bounding box center [311, 36] width 77 height 33
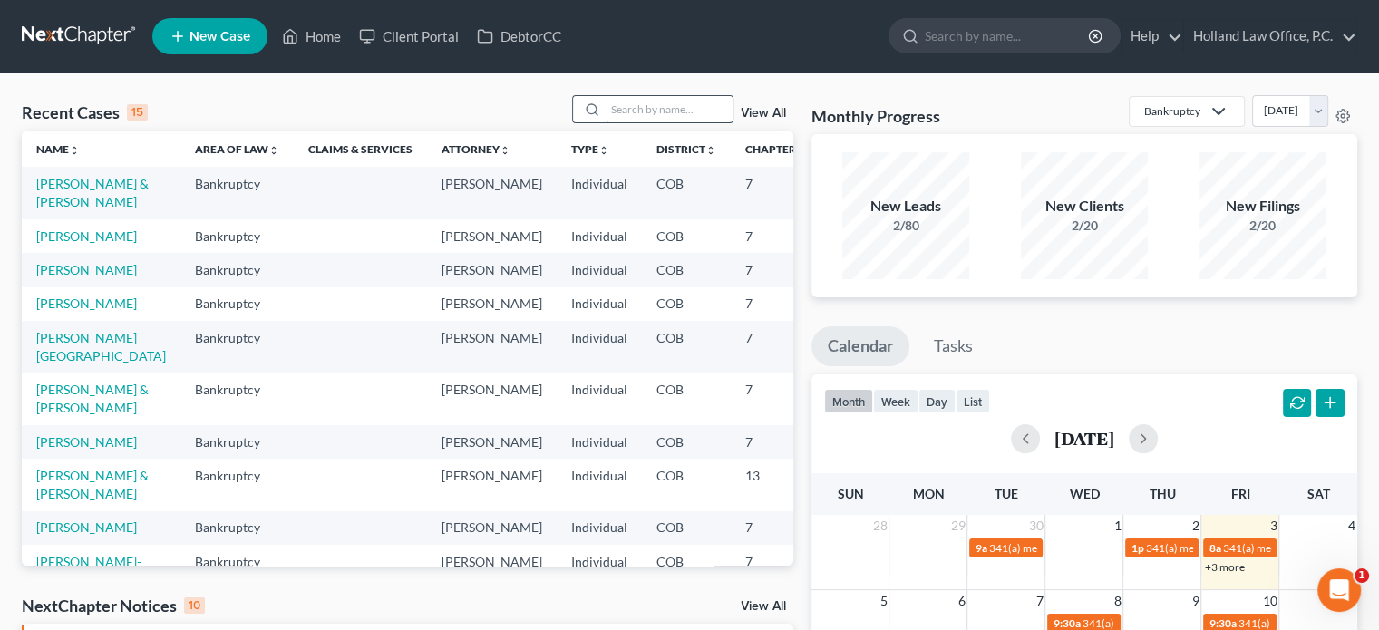
click at [645, 112] on input "search" at bounding box center [669, 109] width 127 height 26
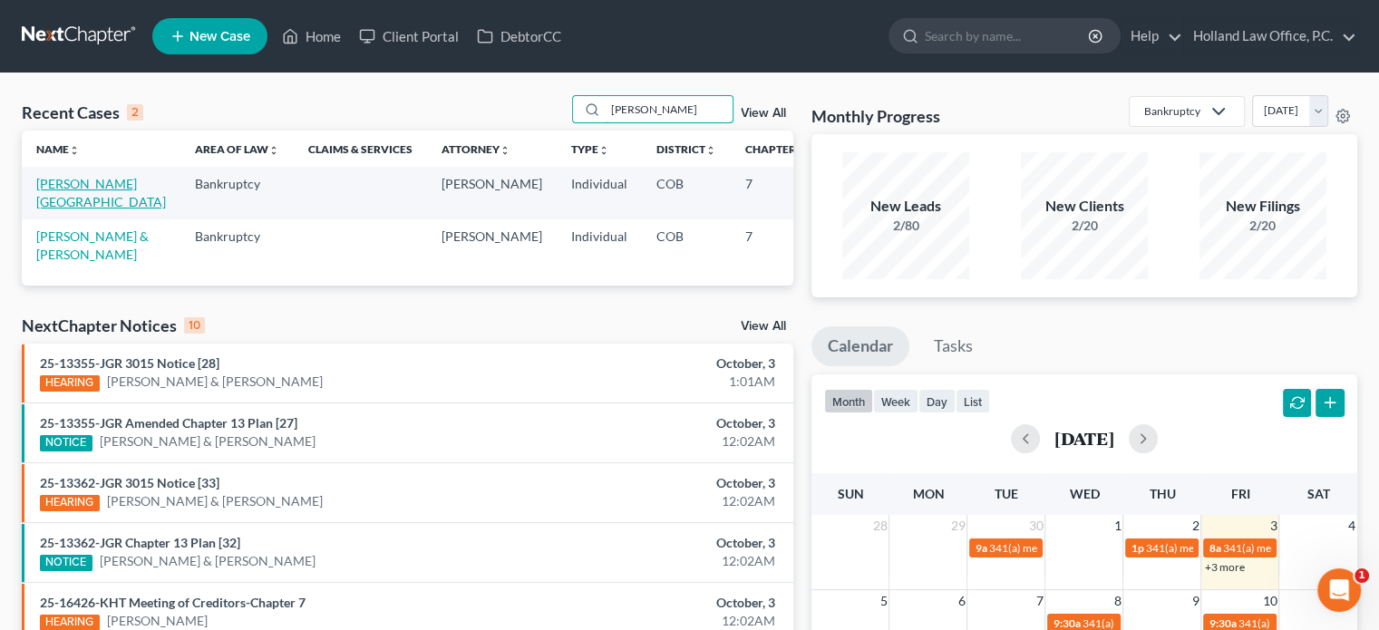
type input "[PERSON_NAME]"
click at [62, 183] on link "[PERSON_NAME][GEOGRAPHIC_DATA]" at bounding box center [101, 193] width 130 height 34
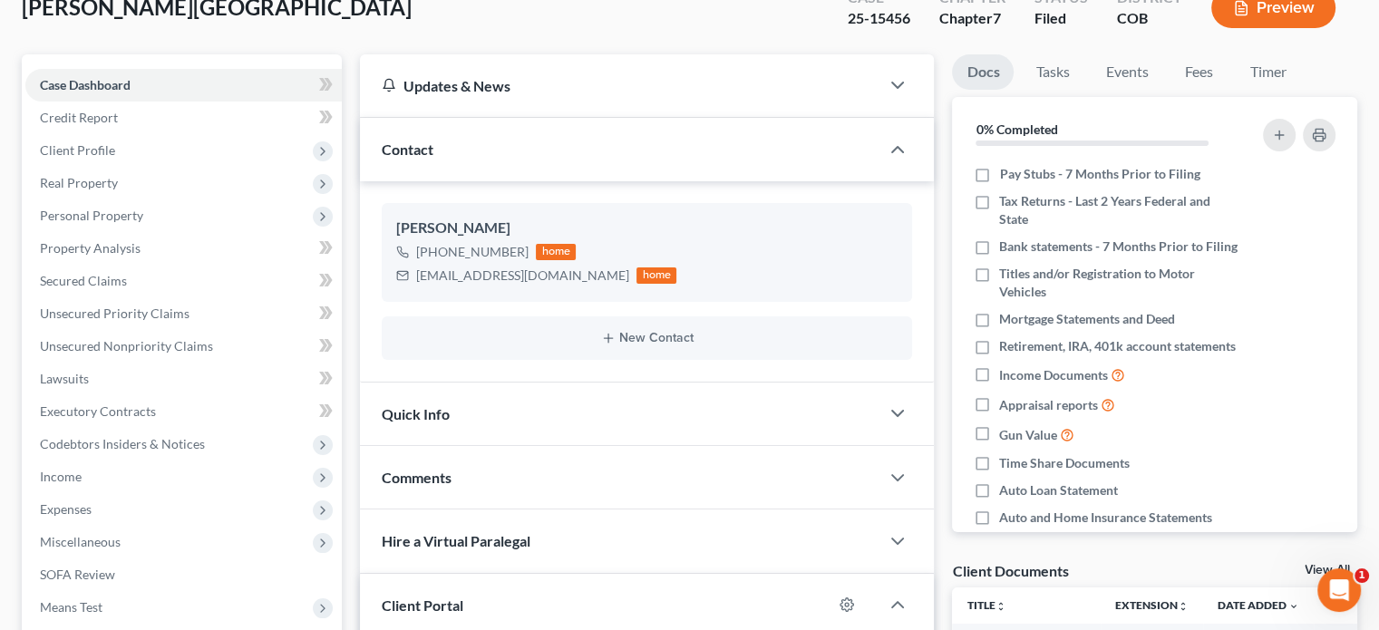
scroll to position [78, 0]
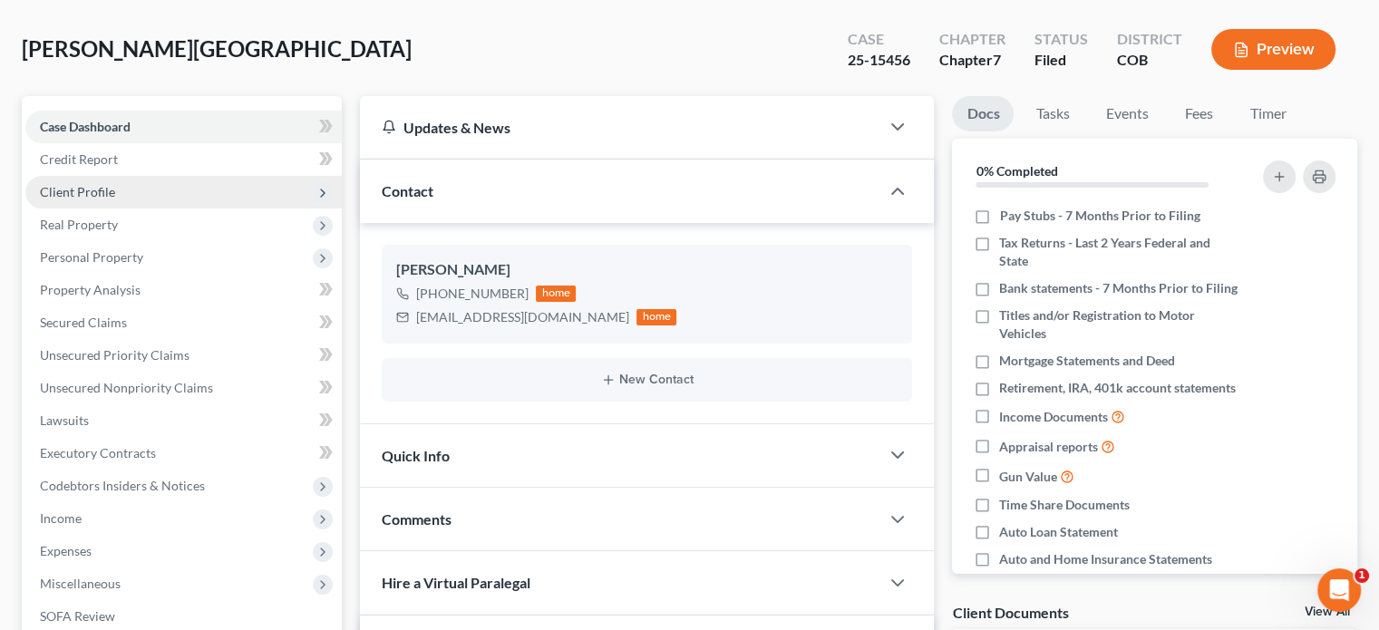
click at [63, 190] on span "Client Profile" at bounding box center [77, 191] width 75 height 15
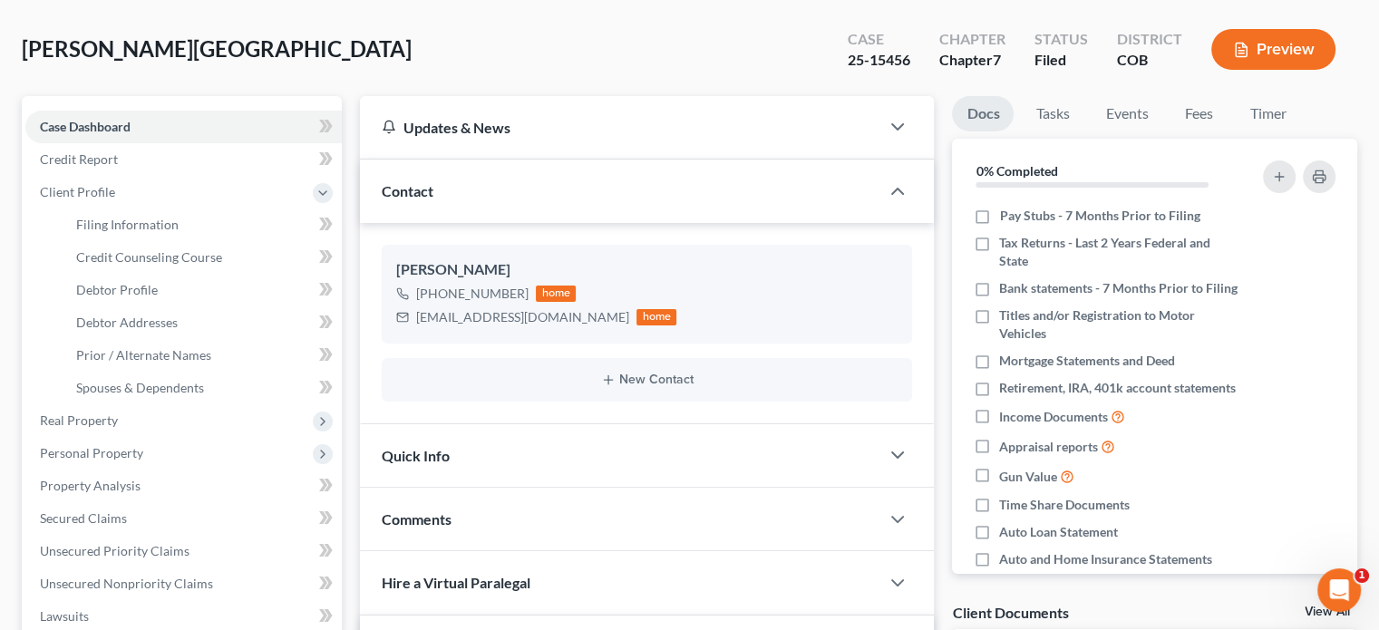
click at [410, 505] on div "Comments" at bounding box center [620, 519] width 520 height 63
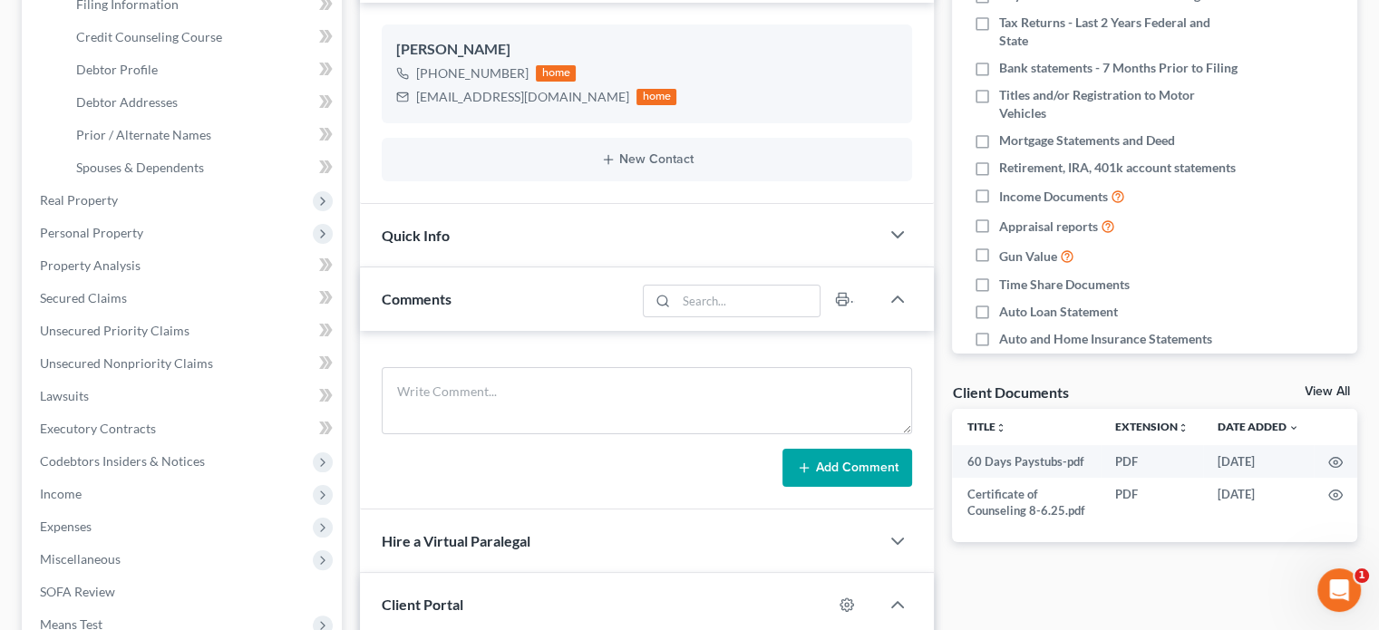
scroll to position [319, 0]
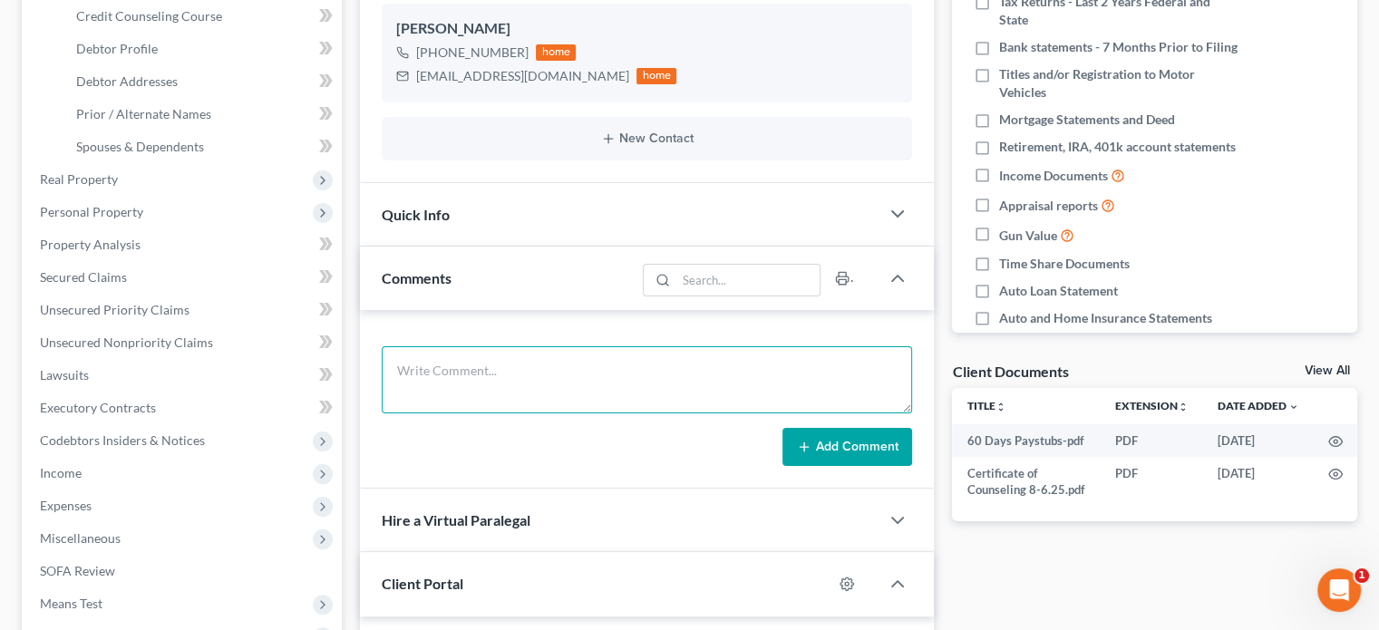
click at [438, 375] on textarea at bounding box center [647, 379] width 531 height 67
type textarea "341 Meeting - Trustee [PERSON_NAME] Tax stip"
click at [827, 440] on button "Add Comment" at bounding box center [848, 447] width 130 height 38
